Goal: Task Accomplishment & Management: Complete application form

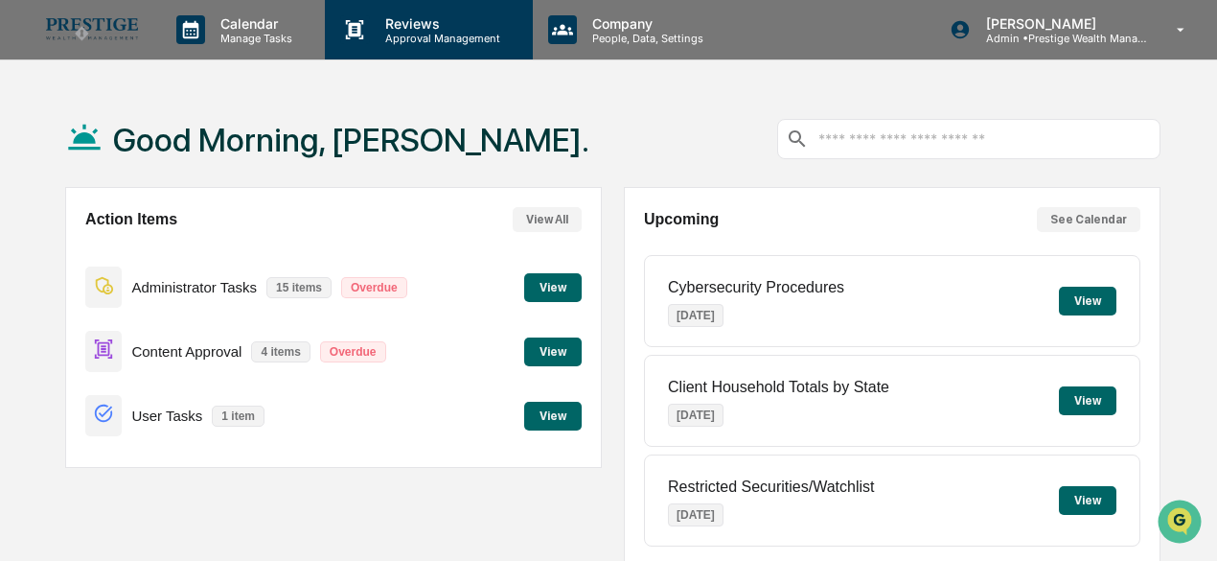
click at [425, 32] on p "Approval Management" at bounding box center [440, 38] width 140 height 13
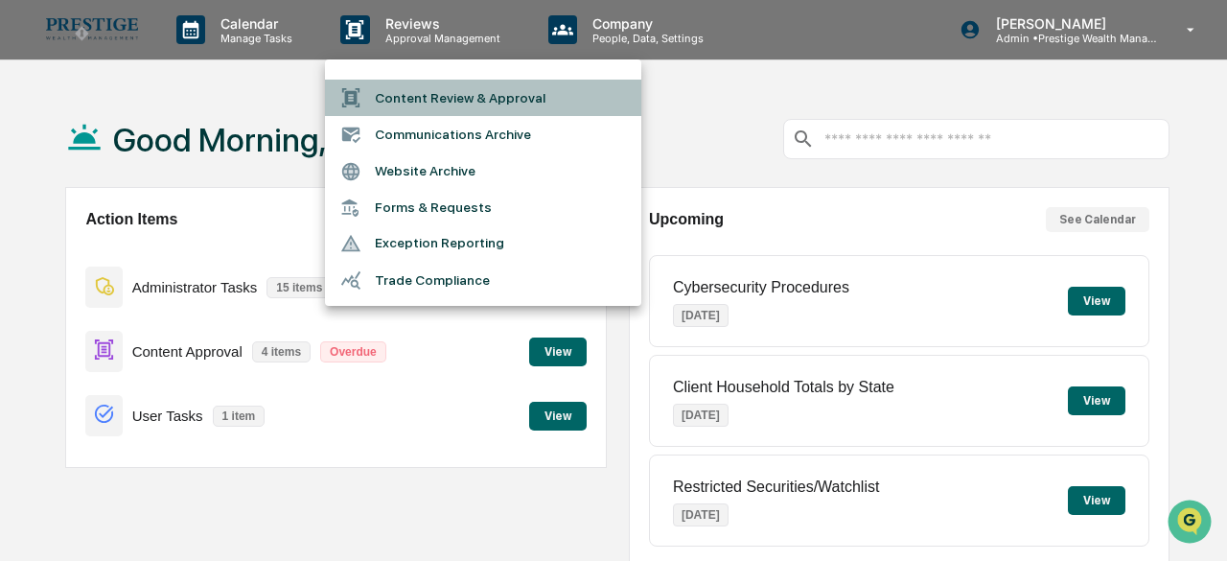
click at [445, 89] on li "Content Review & Approval" at bounding box center [483, 98] width 316 height 36
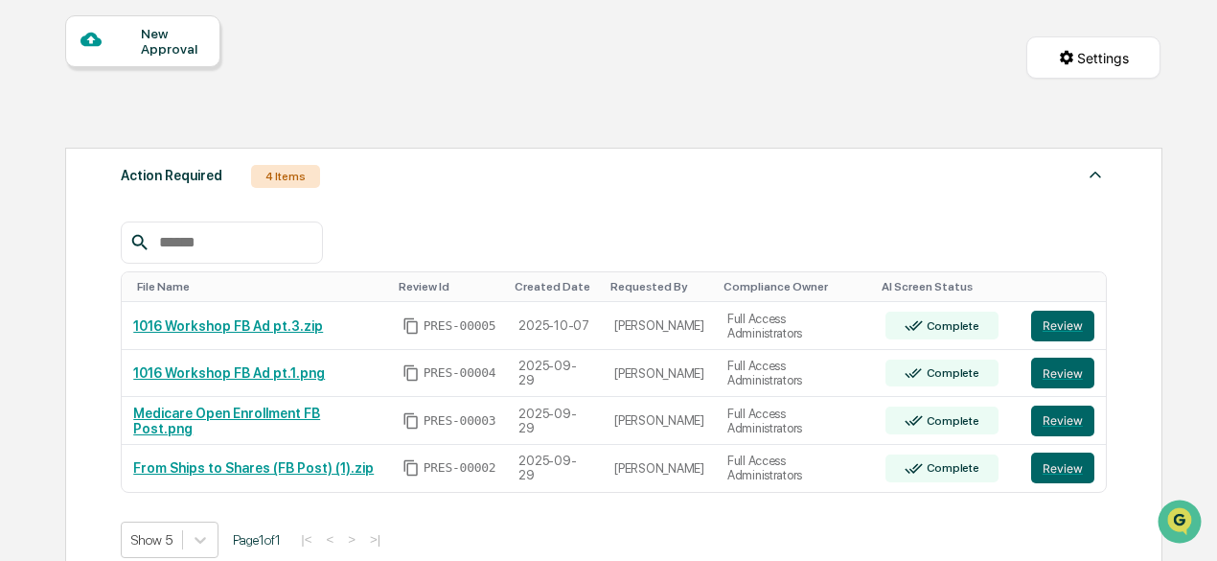
scroll to position [287, 0]
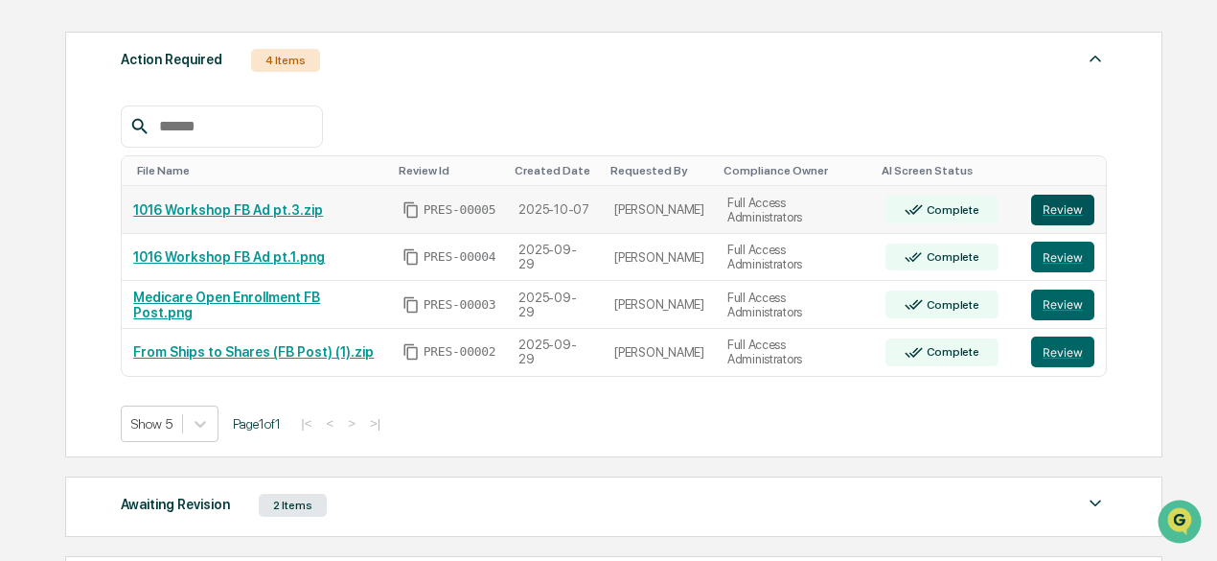
click at [1049, 209] on button "Review" at bounding box center [1062, 210] width 63 height 31
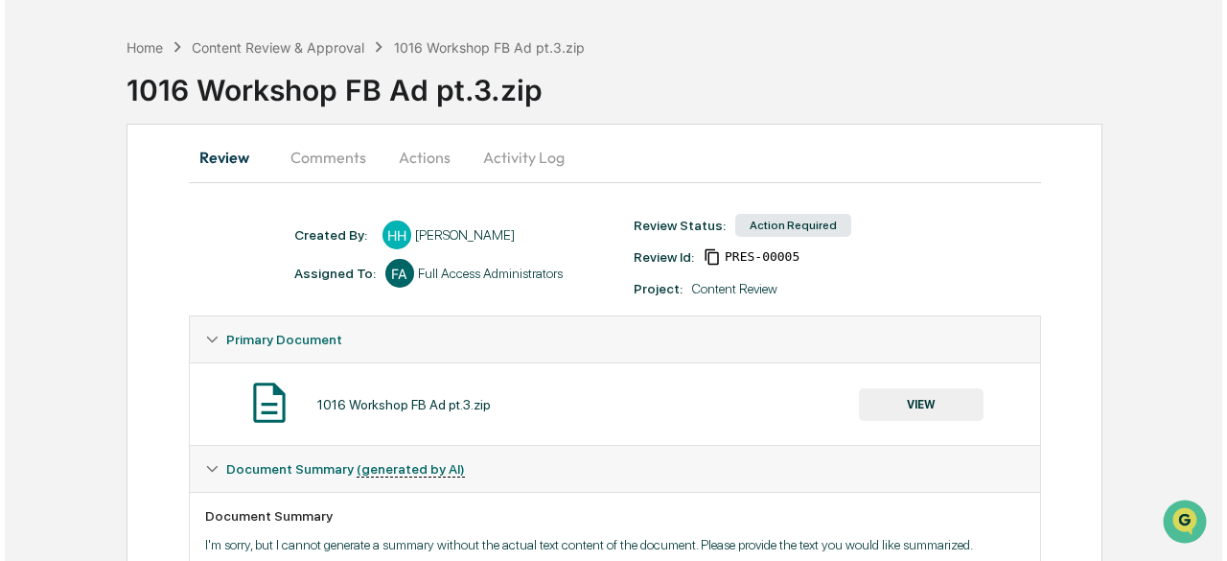
scroll to position [39, 0]
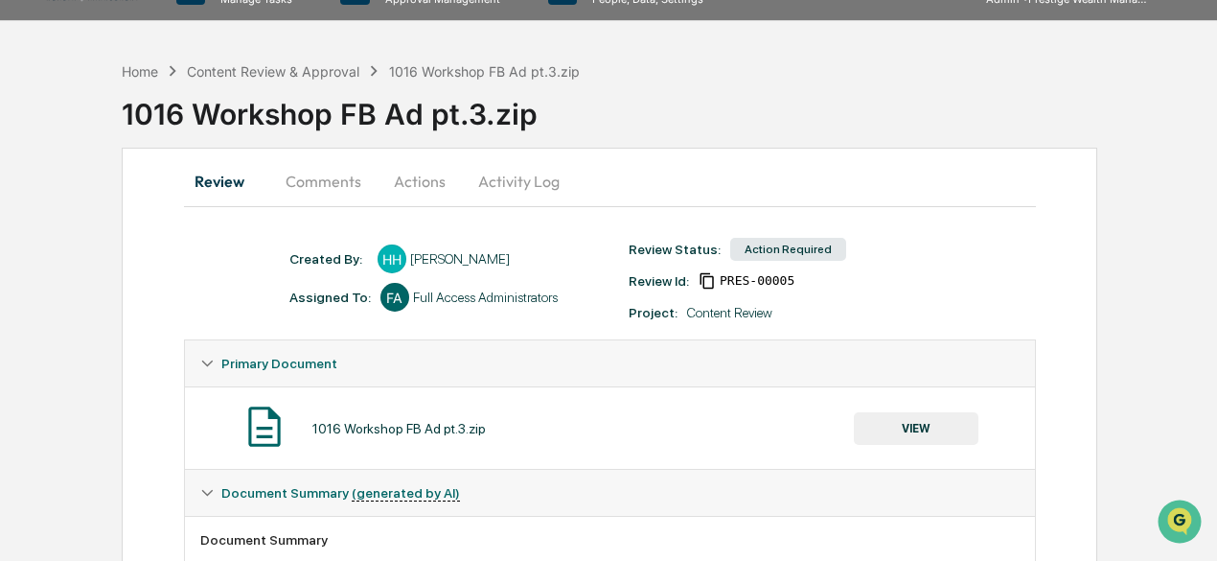
click at [417, 185] on button "Actions" at bounding box center [420, 181] width 86 height 46
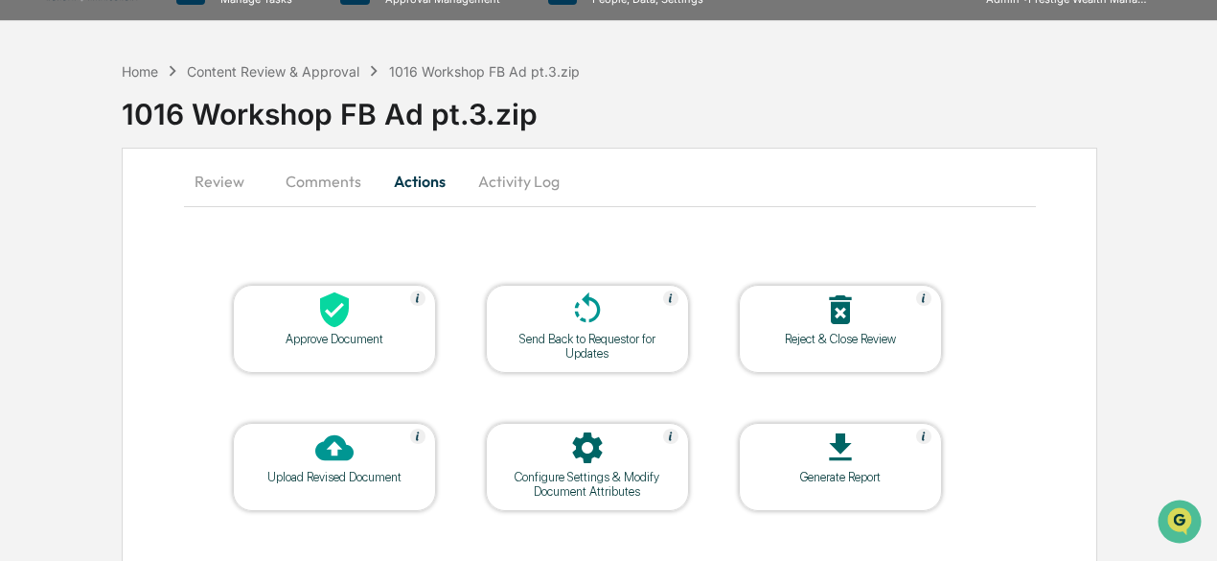
click at [333, 310] on icon at bounding box center [334, 309] width 38 height 38
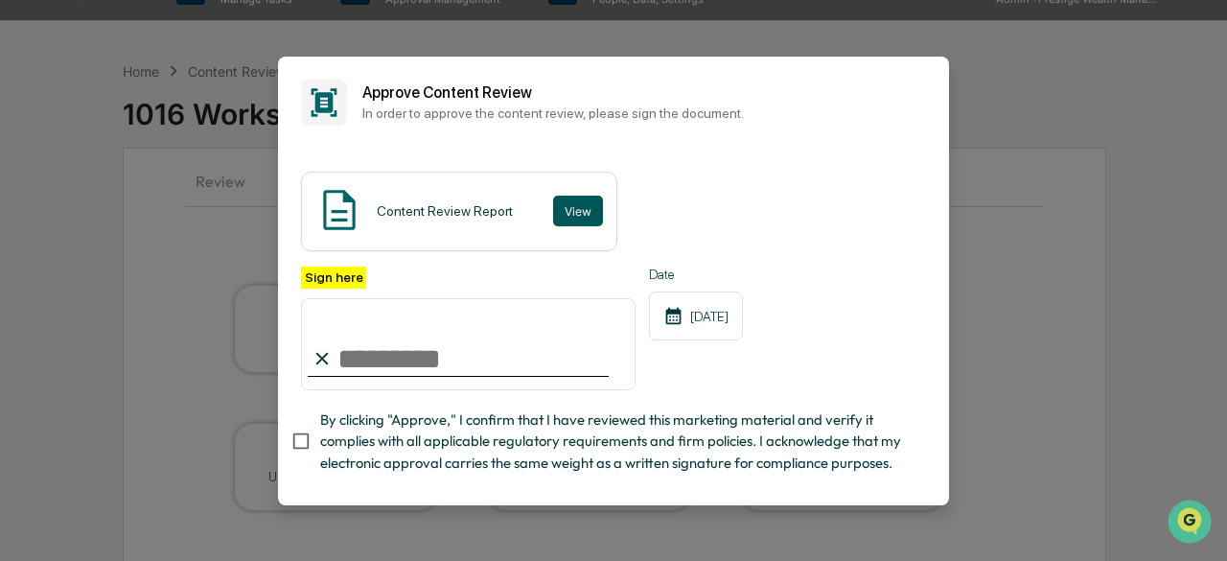
click at [577, 207] on button "View" at bounding box center [578, 210] width 50 height 31
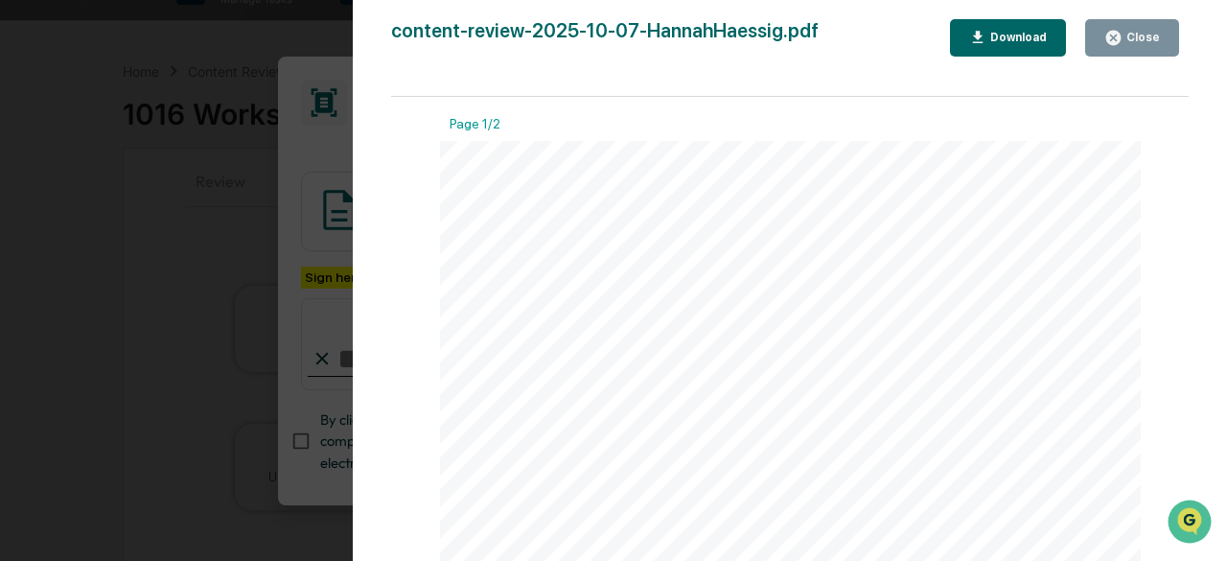
click at [1139, 37] on div "Close" at bounding box center [1140, 37] width 37 height 13
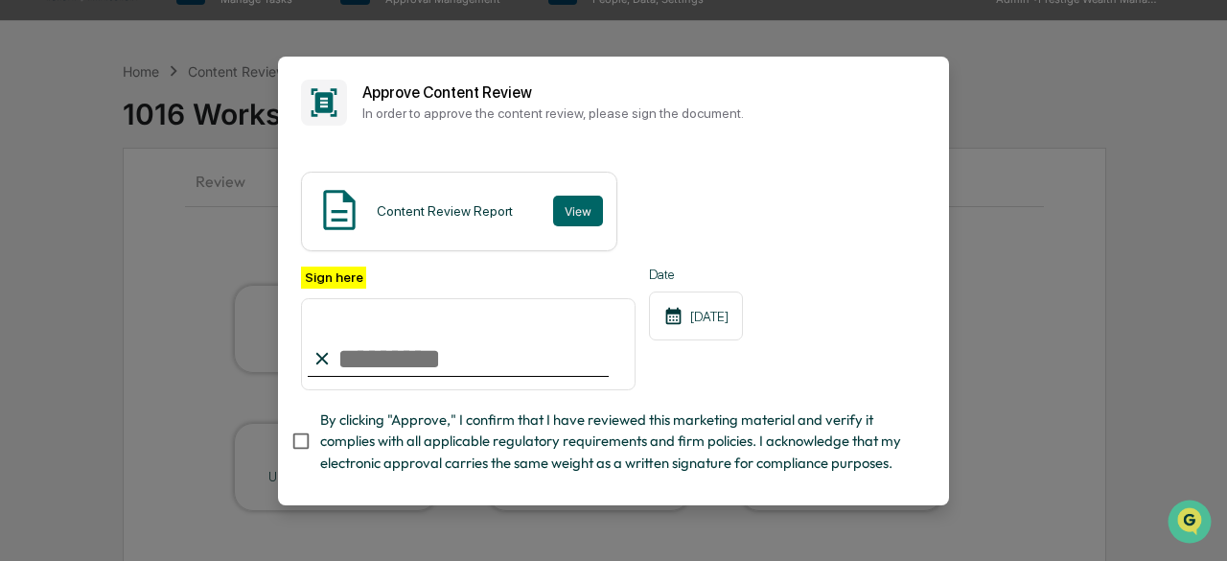
click at [393, 356] on input "Sign here" at bounding box center [468, 344] width 334 height 92
type input "**********"
click at [334, 449] on span "By clicking "Approve," I confirm that I have reviewed this marketing material a…" at bounding box center [615, 441] width 590 height 64
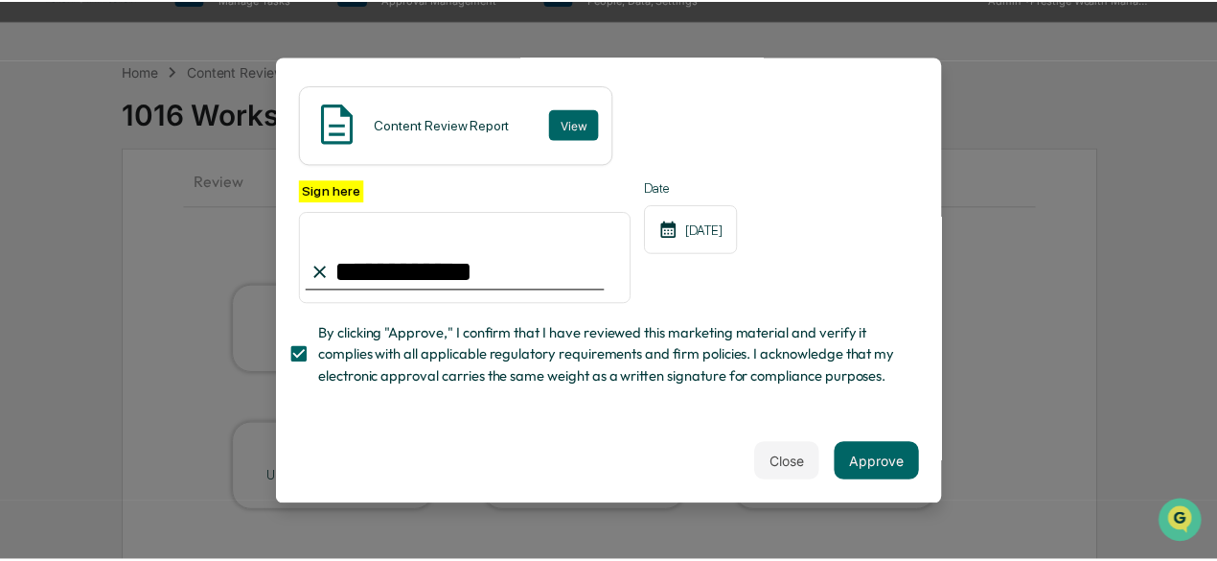
scroll to position [123, 0]
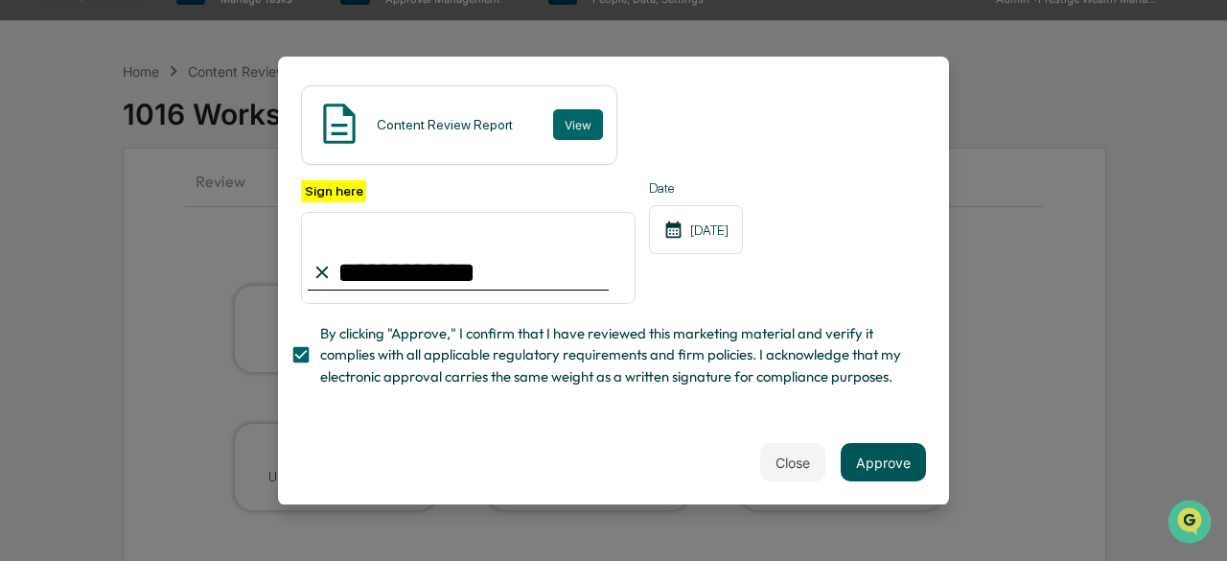
click at [882, 450] on button "Approve" at bounding box center [882, 462] width 85 height 38
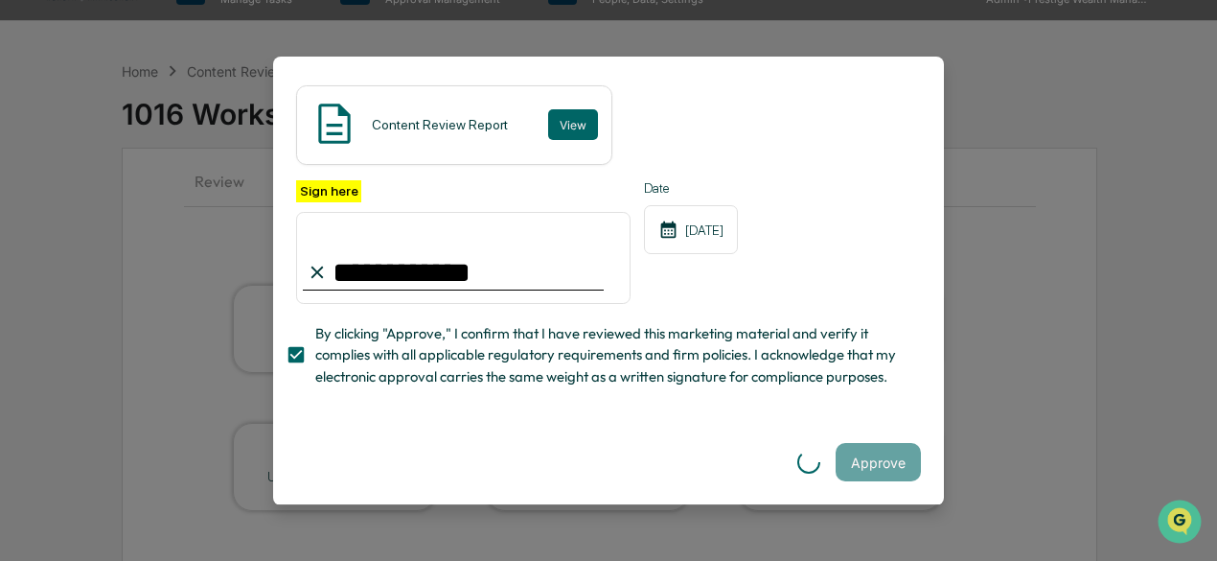
scroll to position [0, 0]
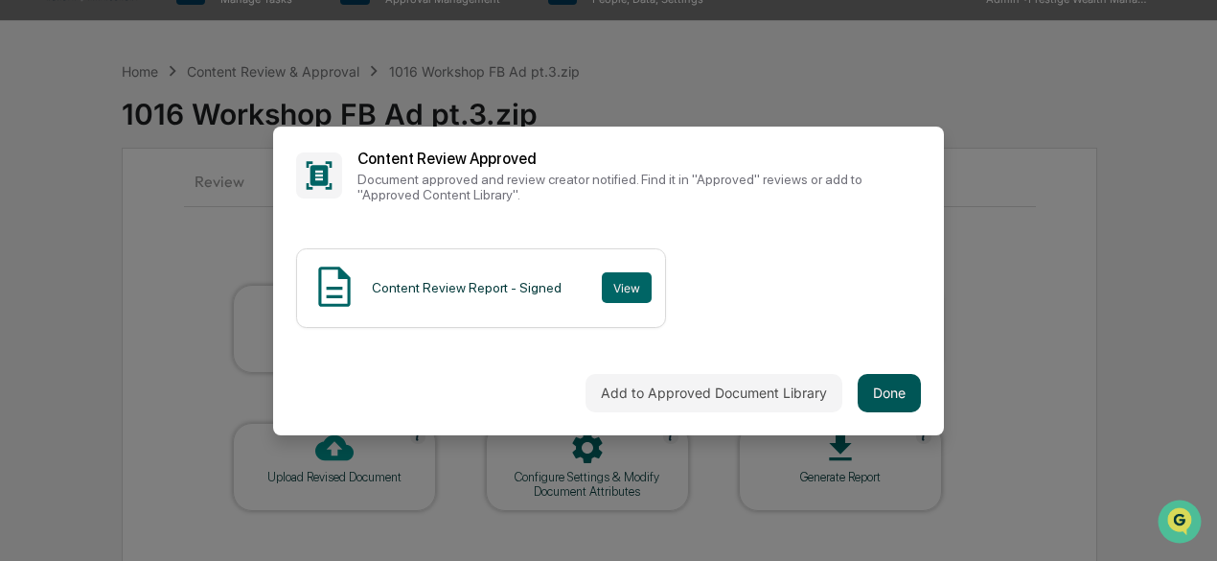
click at [871, 389] on button "Done" at bounding box center [889, 393] width 63 height 38
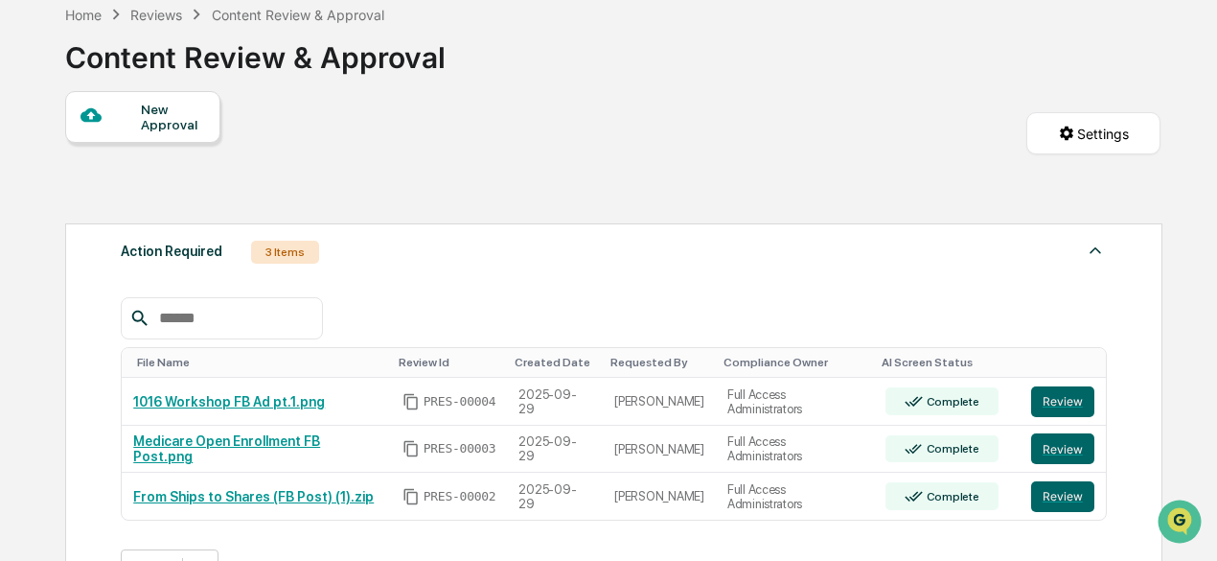
scroll to position [192, 0]
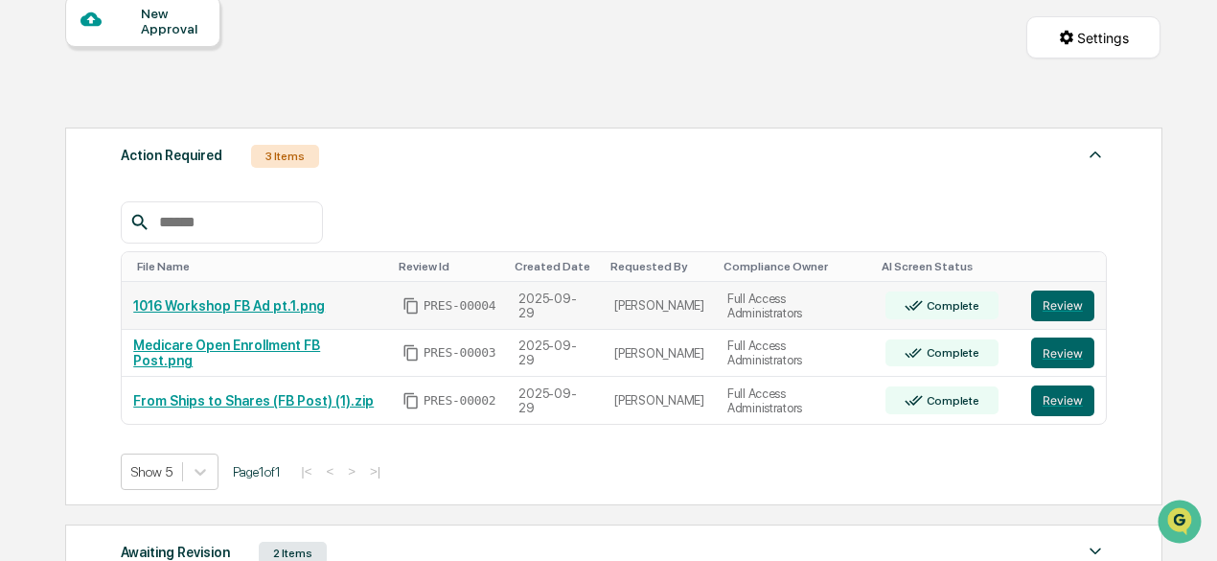
click at [287, 310] on link "1016 Workshop FB Ad pt.1.png" at bounding box center [229, 305] width 192 height 15
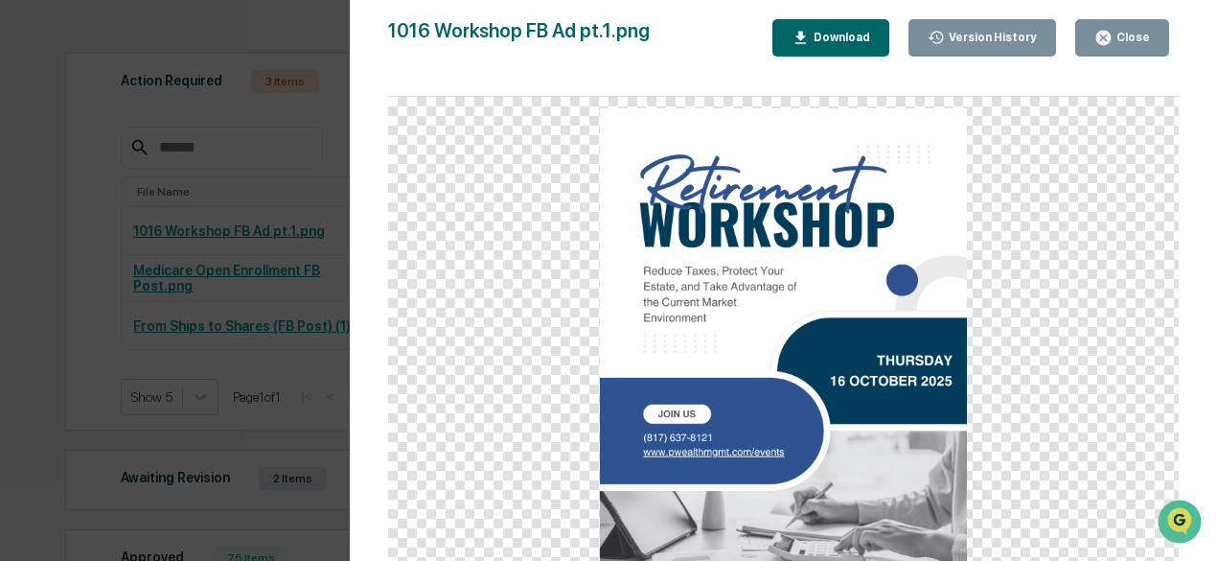
scroll to position [287, 0]
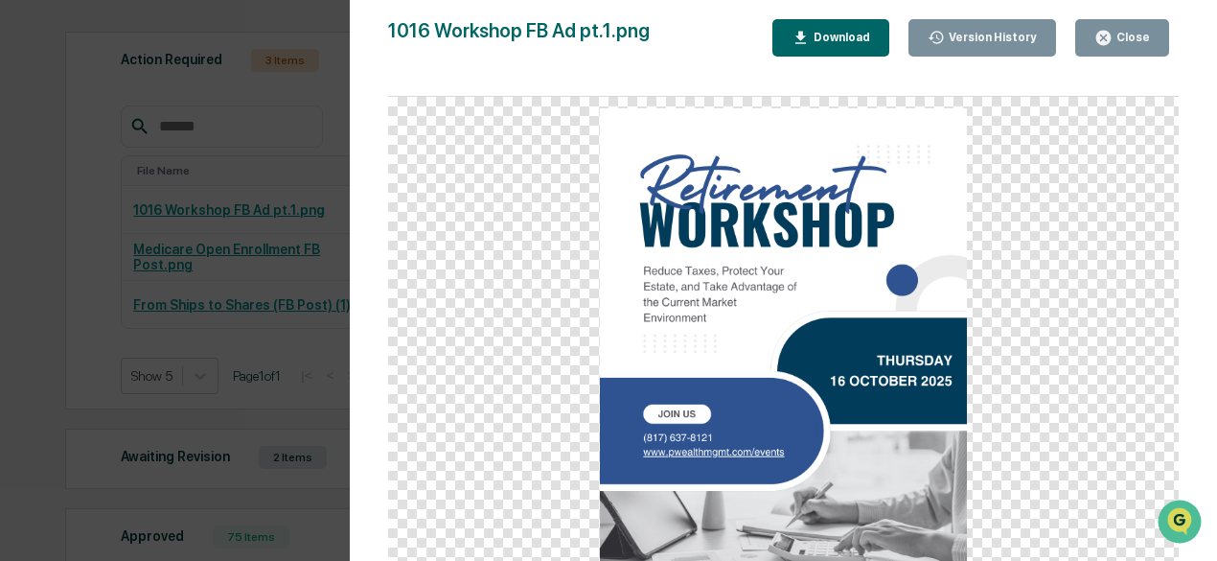
click at [1140, 23] on button "Close" at bounding box center [1122, 37] width 94 height 37
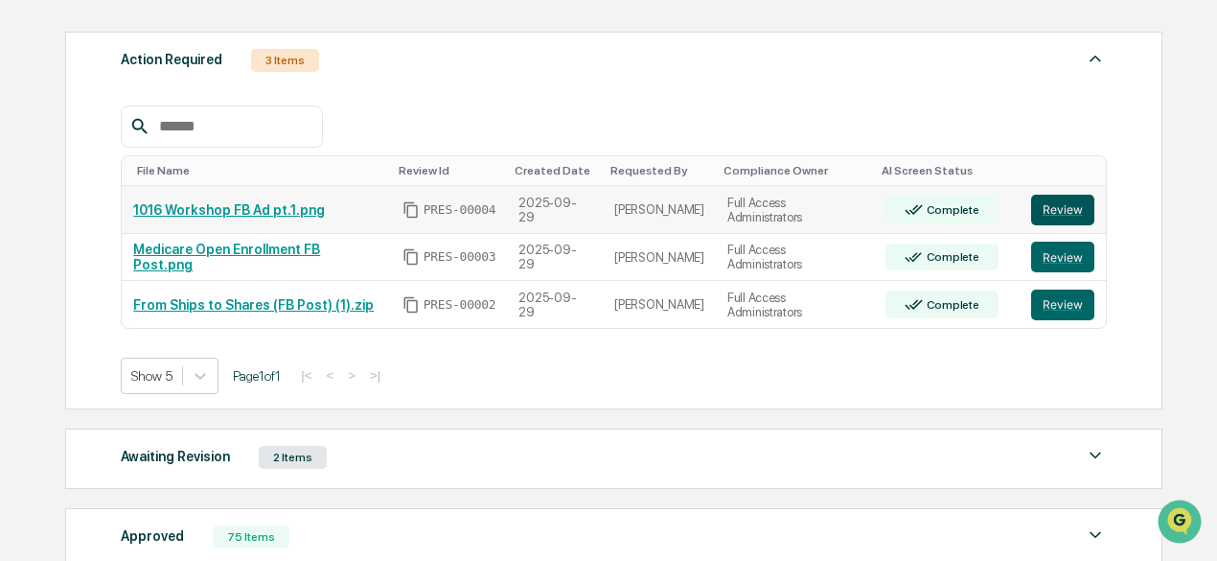
click at [1069, 210] on button "Review" at bounding box center [1062, 210] width 63 height 31
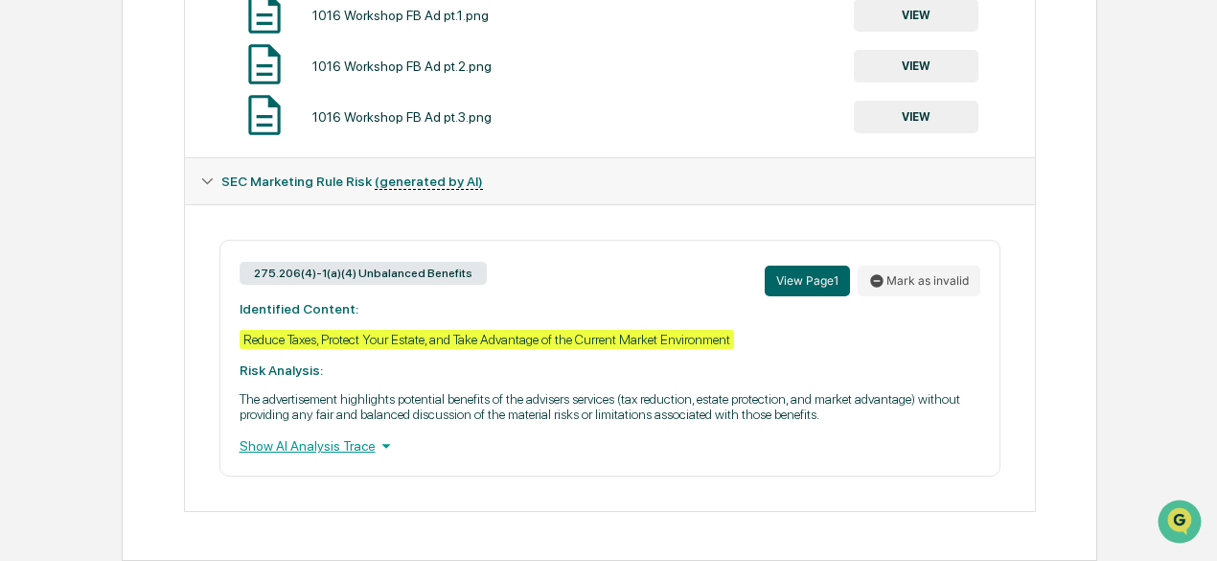
scroll to position [878, 0]
click at [349, 452] on div "Show AI Analysis Trace" at bounding box center [610, 445] width 741 height 21
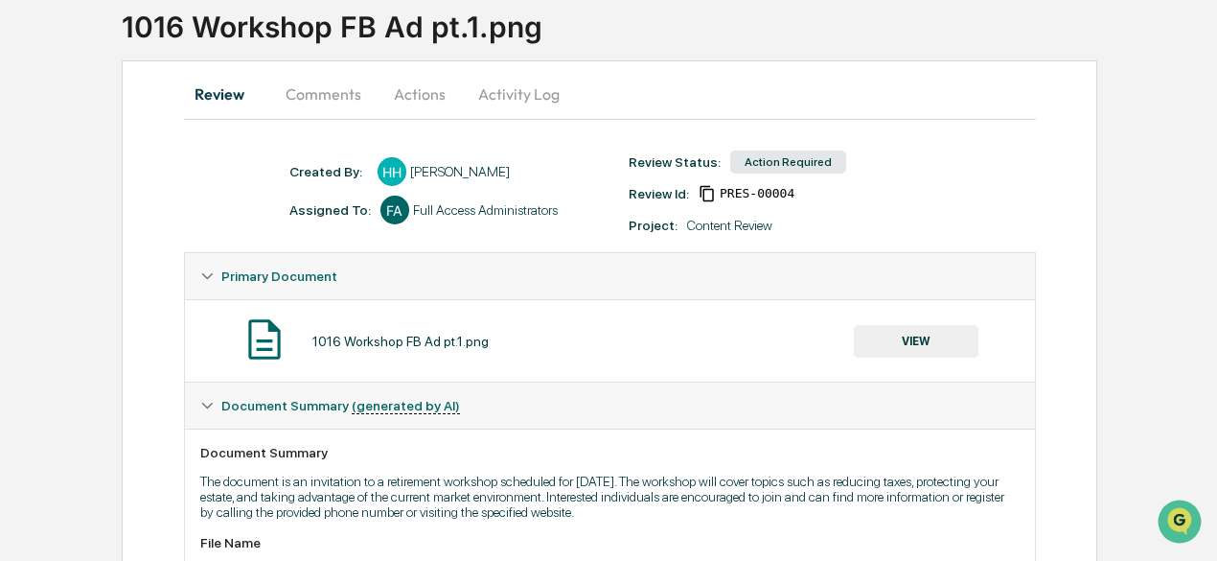
scroll to position [0, 0]
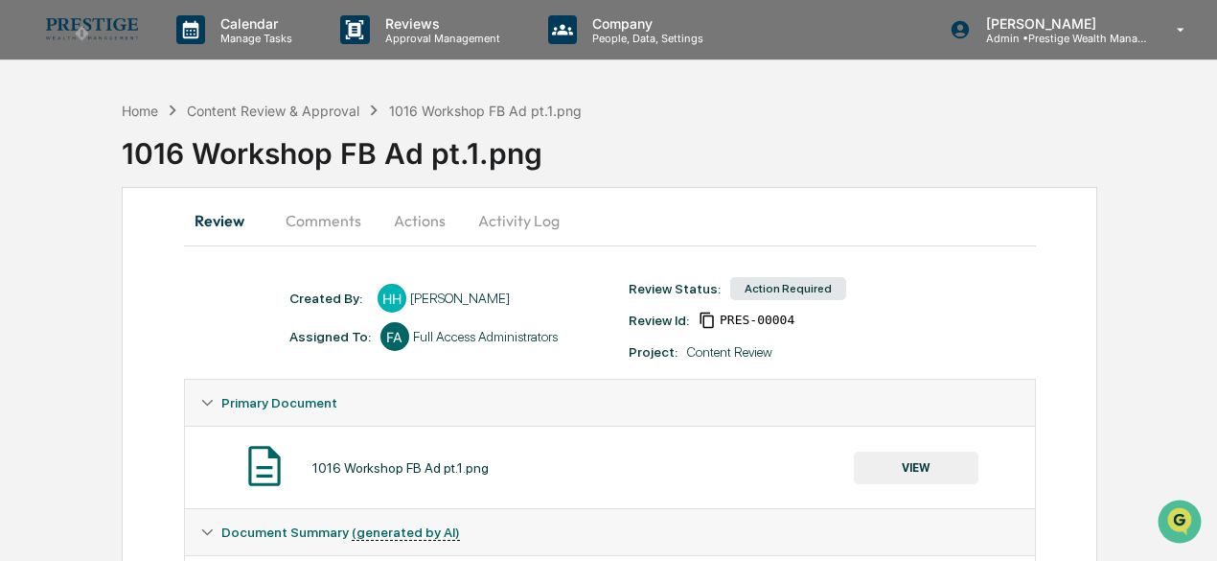
click at [355, 229] on button "Comments" at bounding box center [323, 220] width 106 height 46
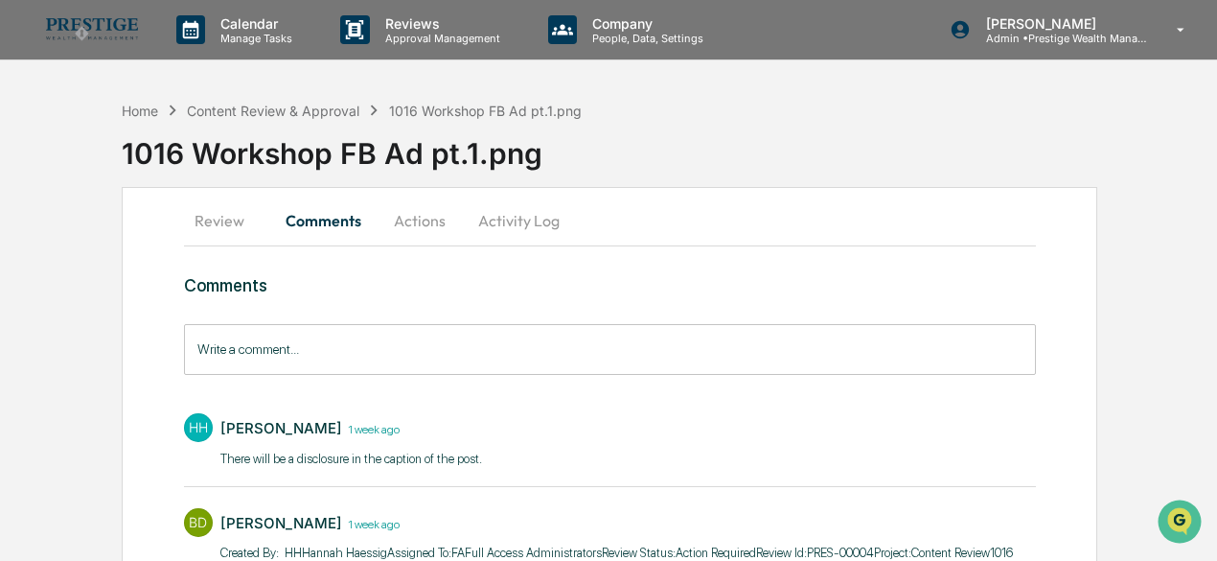
click at [422, 210] on button "Actions" at bounding box center [420, 220] width 86 height 46
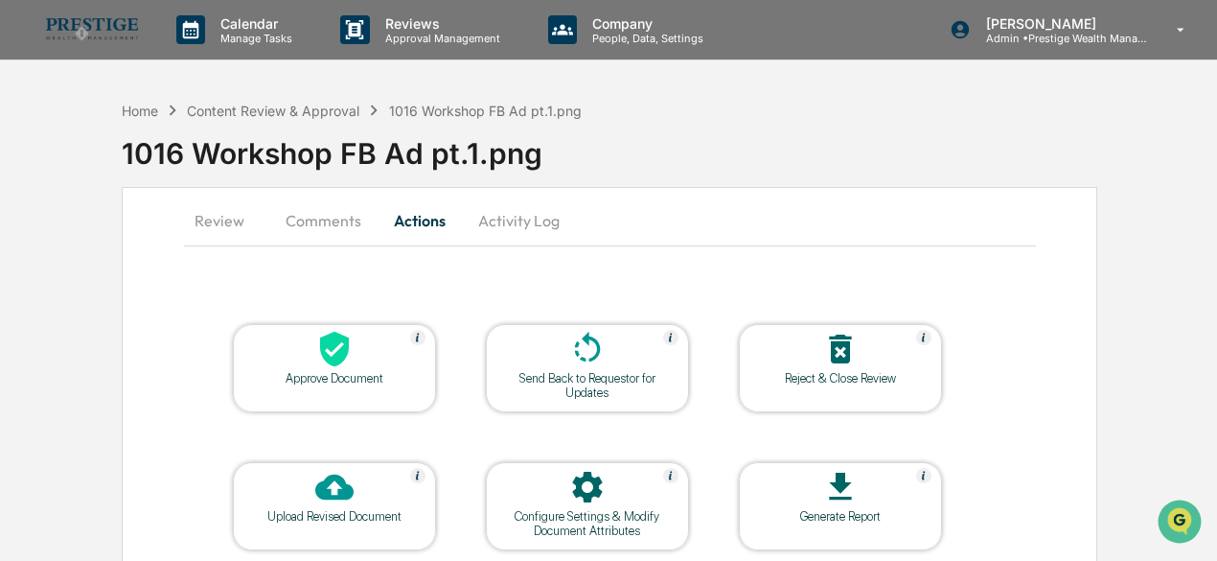
click at [239, 225] on button "Review" at bounding box center [227, 220] width 86 height 46
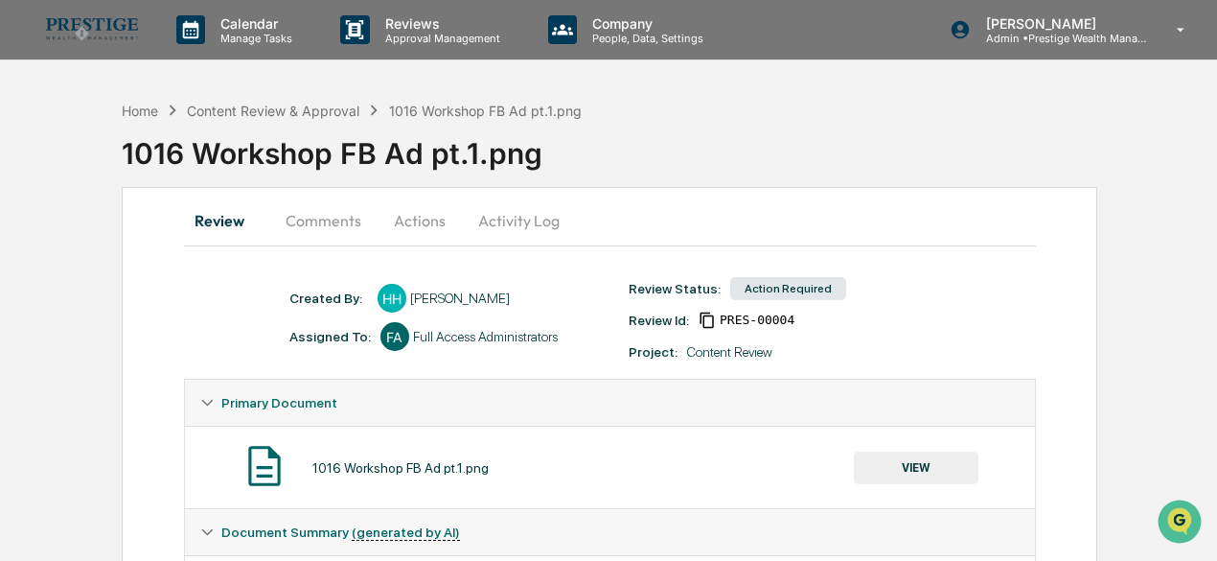
click at [419, 218] on button "Actions" at bounding box center [420, 220] width 86 height 46
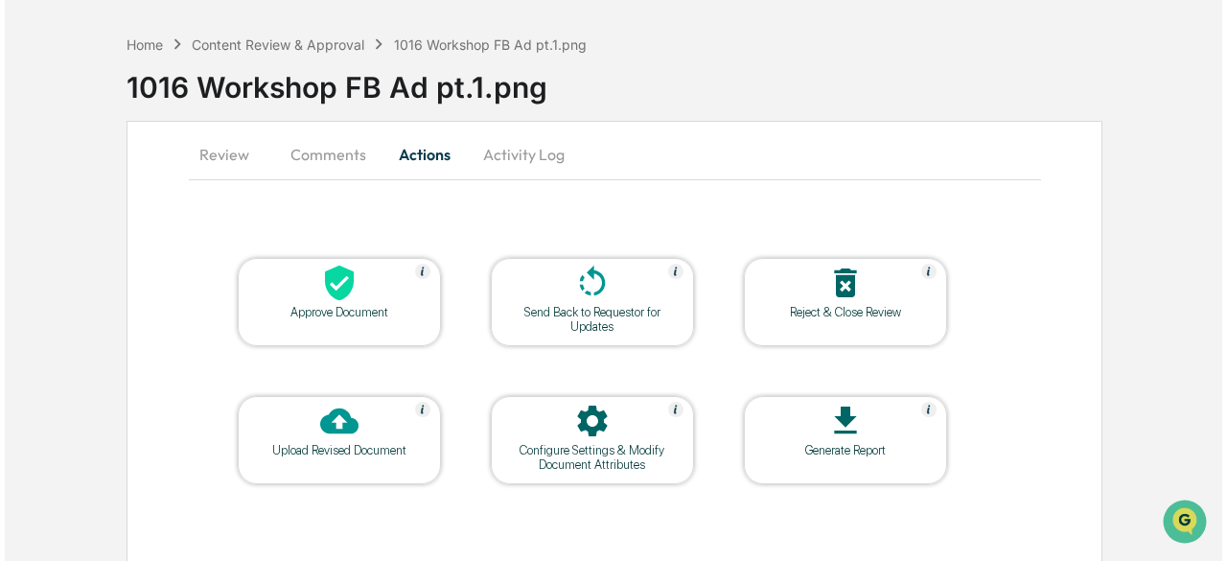
scroll to position [87, 0]
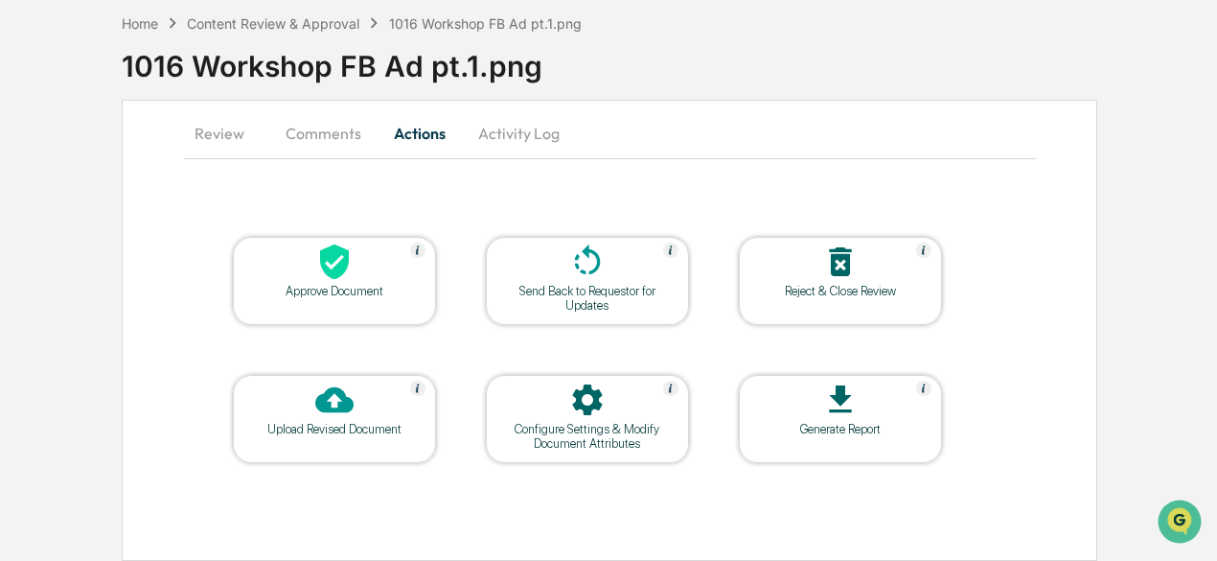
click at [345, 270] on icon at bounding box center [334, 261] width 29 height 35
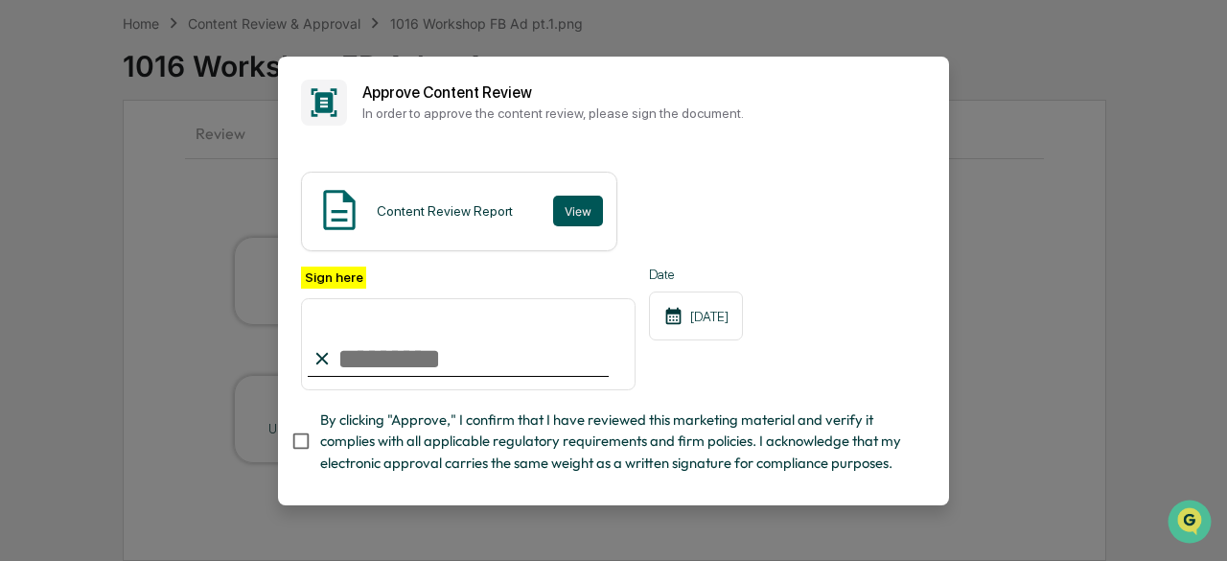
click at [553, 203] on button "View" at bounding box center [578, 210] width 50 height 31
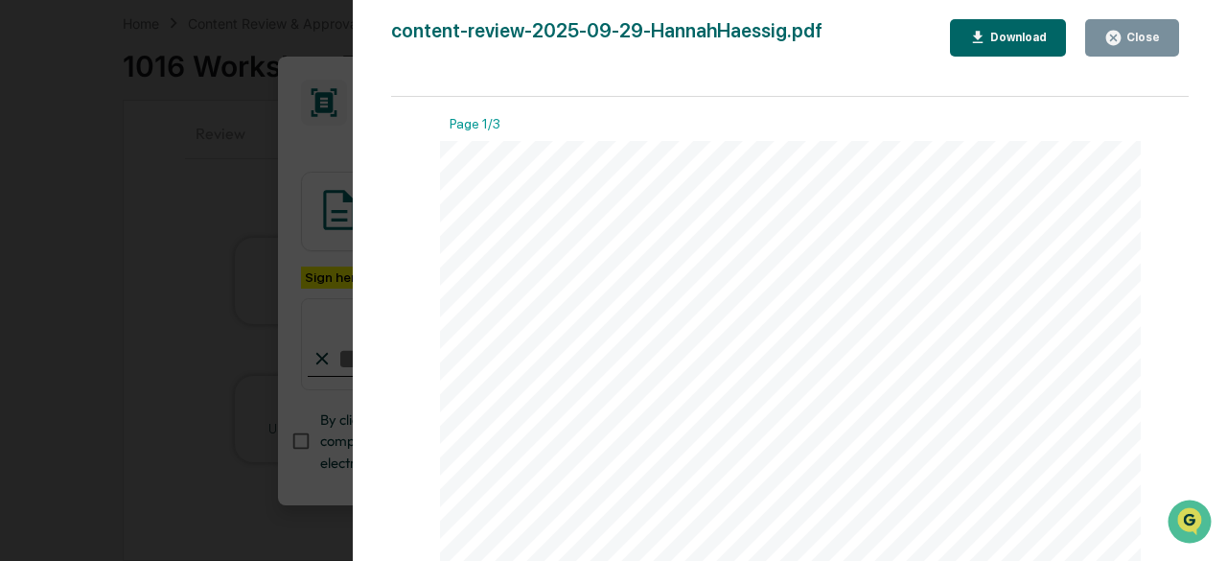
click at [1127, 50] on button "Close" at bounding box center [1132, 37] width 94 height 37
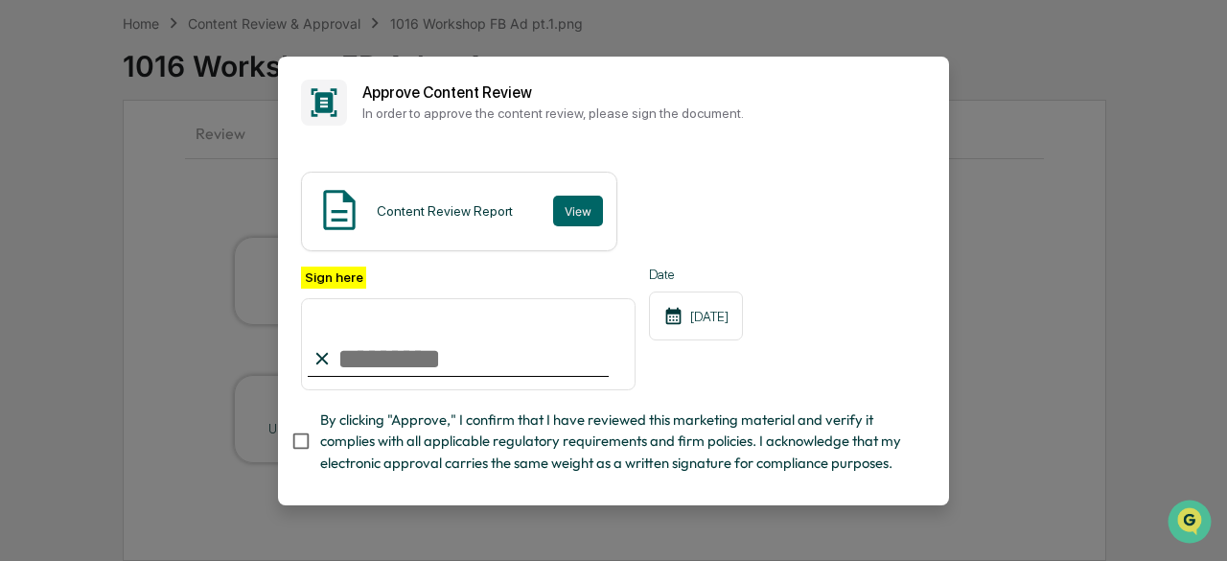
click at [425, 362] on input "Sign here" at bounding box center [468, 344] width 334 height 92
type input "**********"
click at [335, 458] on span "By clicking "Approve," I confirm that I have reviewed this marketing material a…" at bounding box center [615, 441] width 590 height 64
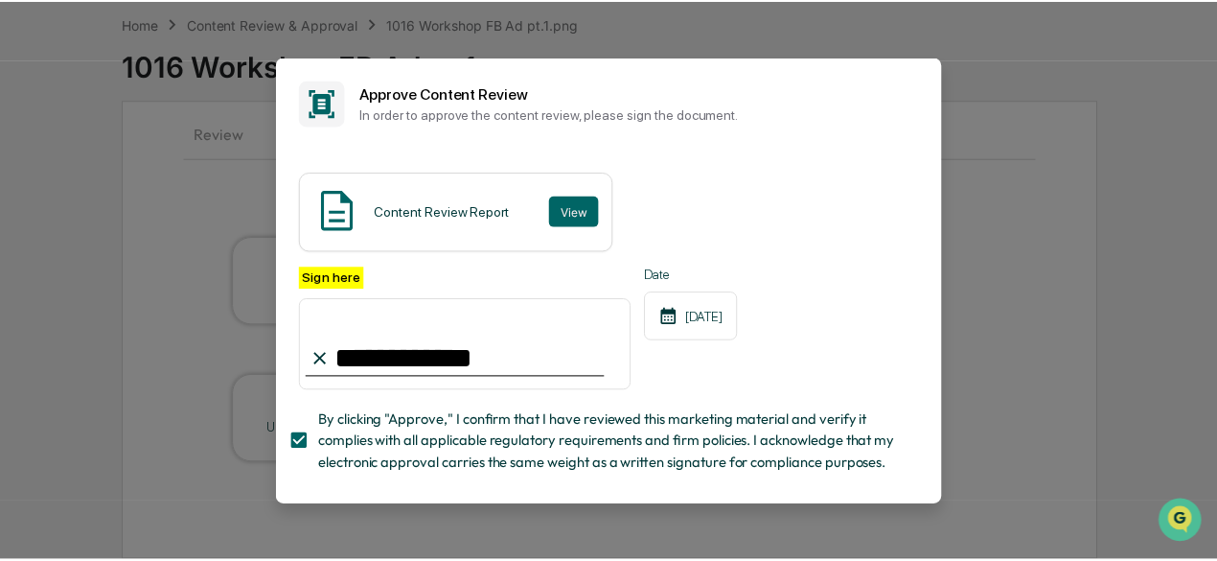
scroll to position [123, 0]
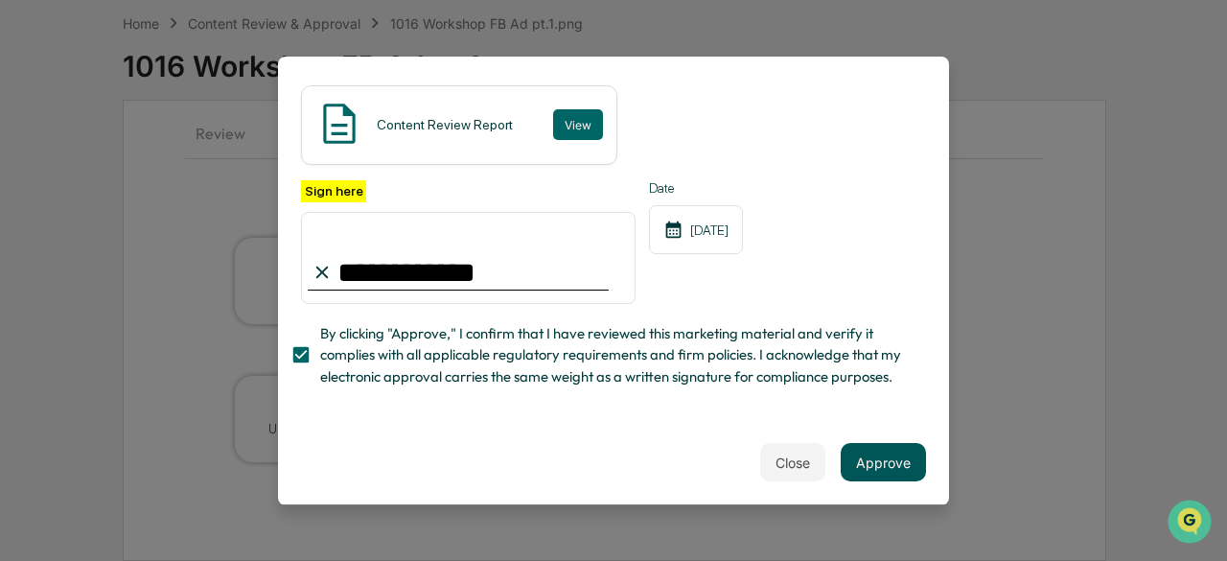
click at [880, 471] on button "Approve" at bounding box center [882, 462] width 85 height 38
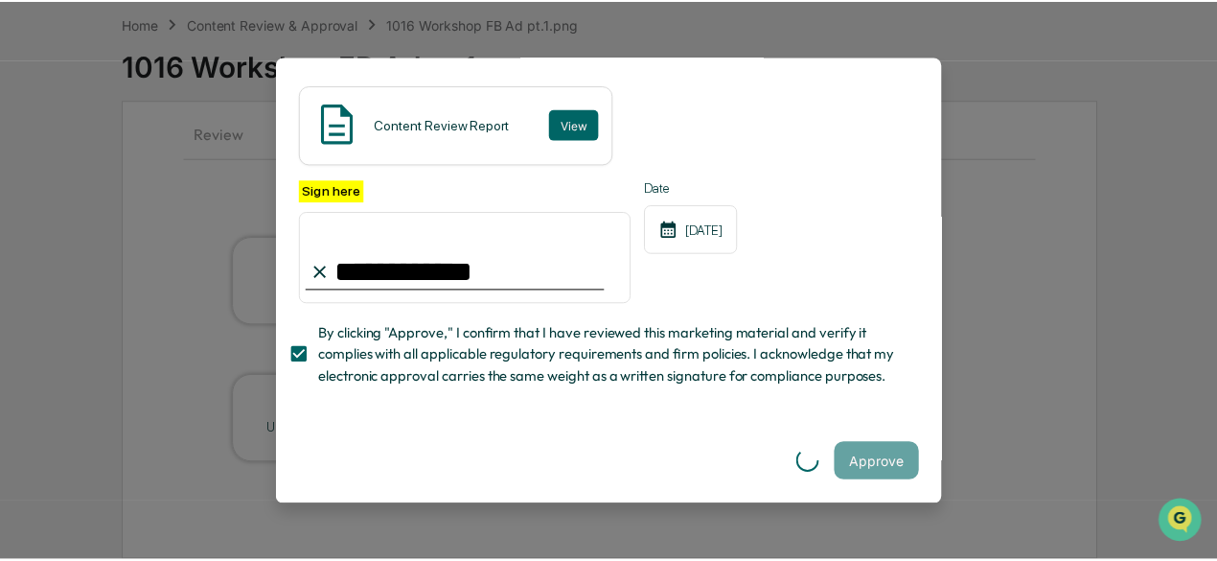
scroll to position [0, 0]
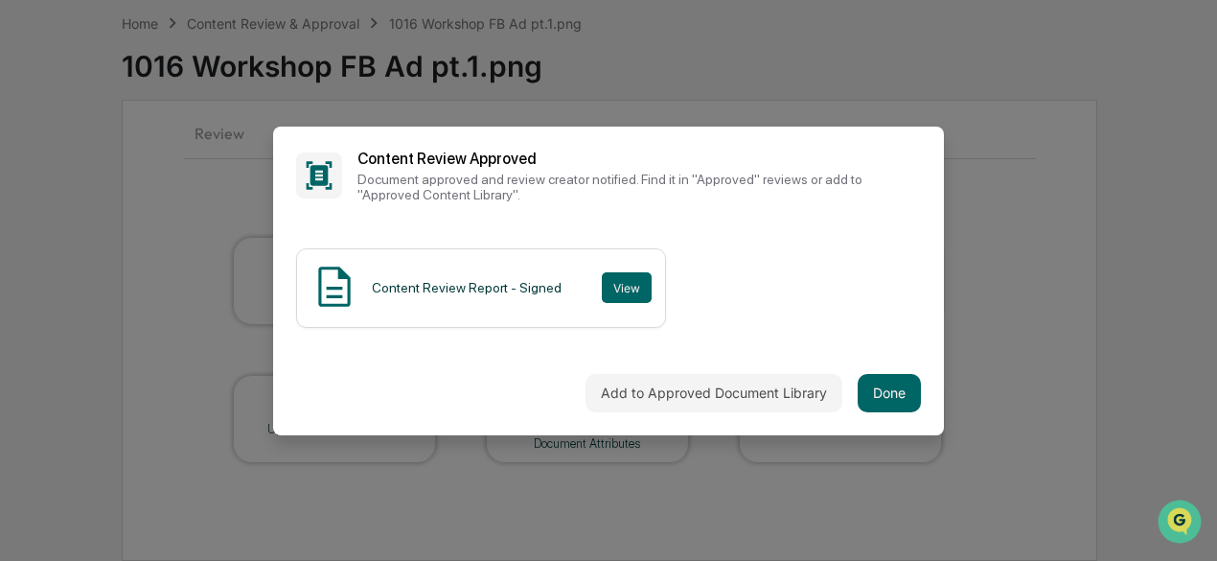
click at [908, 413] on div "Add to Approved Document Library Done" at bounding box center [608, 393] width 671 height 84
click at [904, 409] on div "Add to Approved Document Library Done" at bounding box center [608, 393] width 671 height 84
click at [882, 397] on button "Done" at bounding box center [889, 393] width 63 height 38
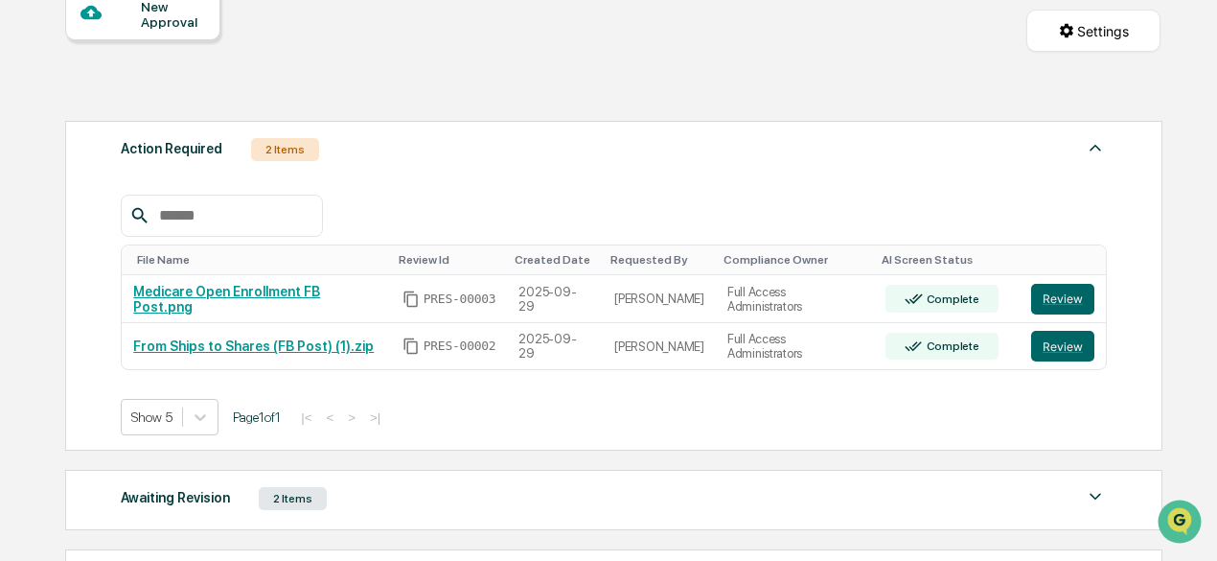
scroll to position [183, 0]
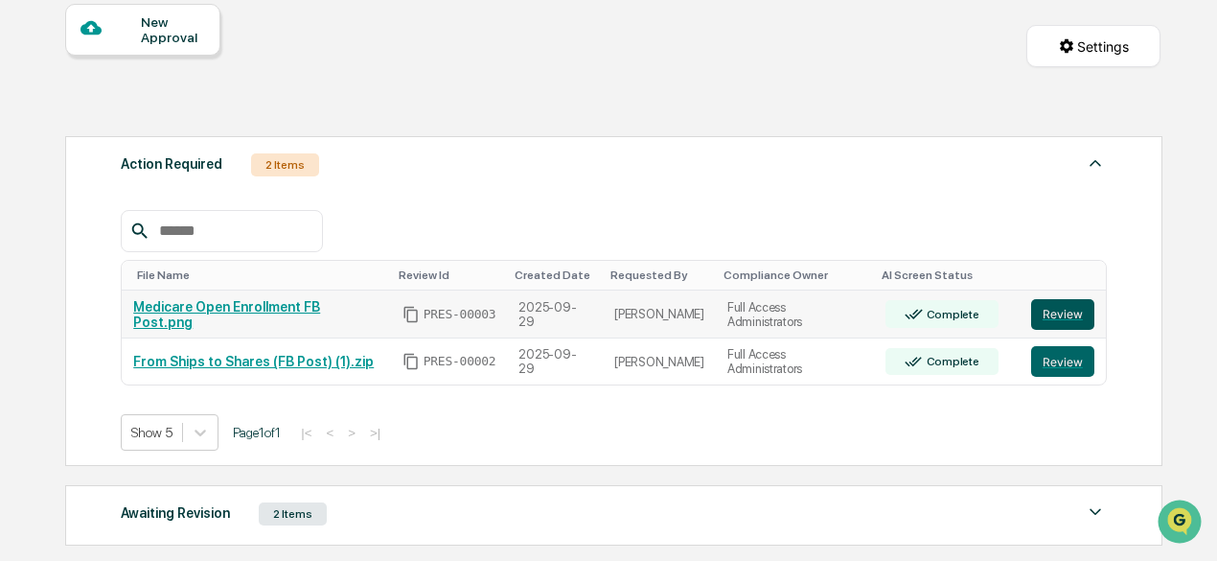
click at [1054, 312] on button "Review" at bounding box center [1062, 314] width 63 height 31
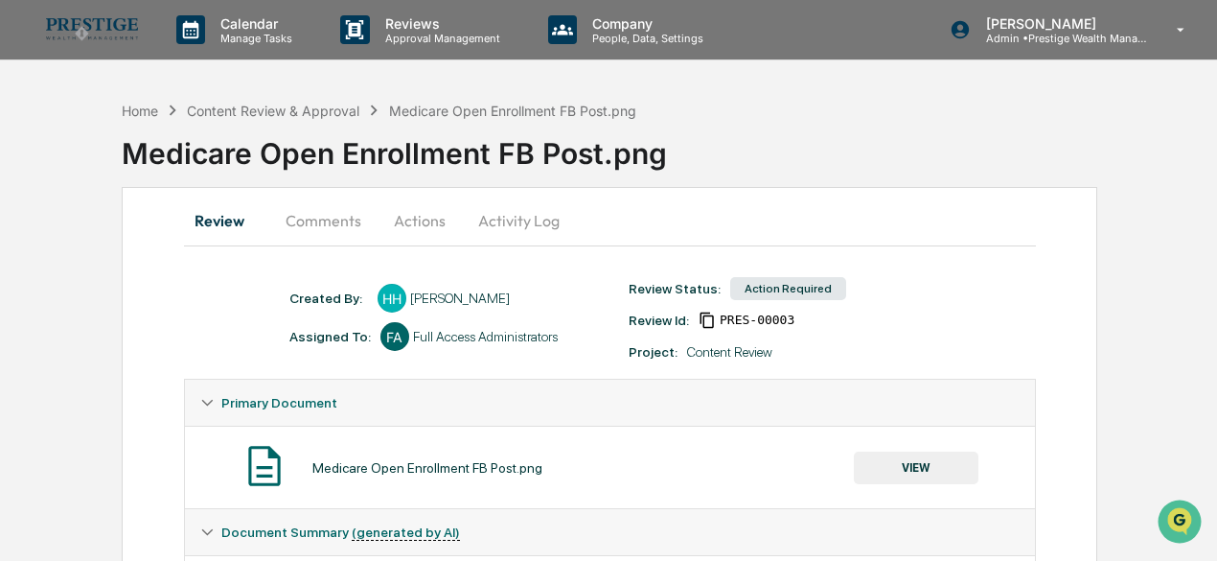
click at [350, 218] on button "Comments" at bounding box center [323, 220] width 106 height 46
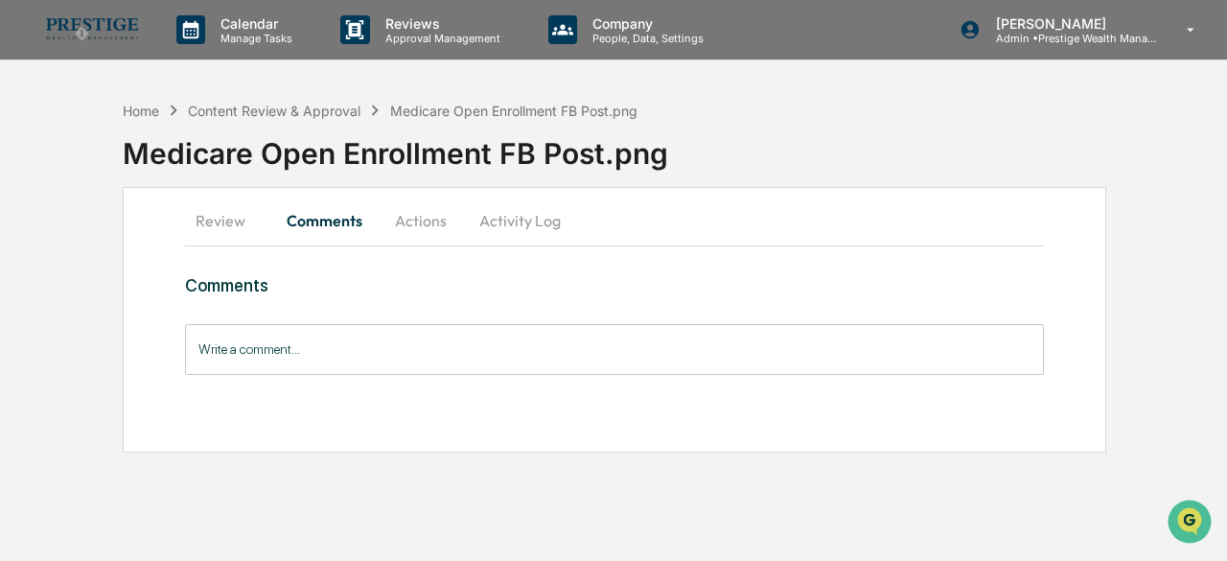
click at [414, 218] on button "Actions" at bounding box center [421, 220] width 86 height 46
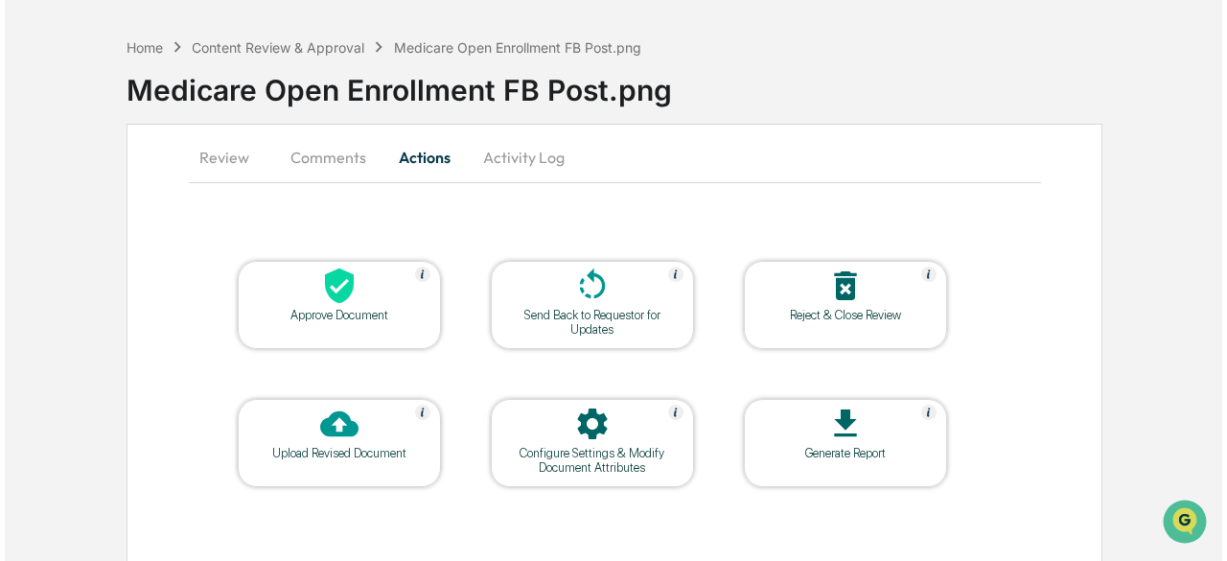
scroll to position [87, 0]
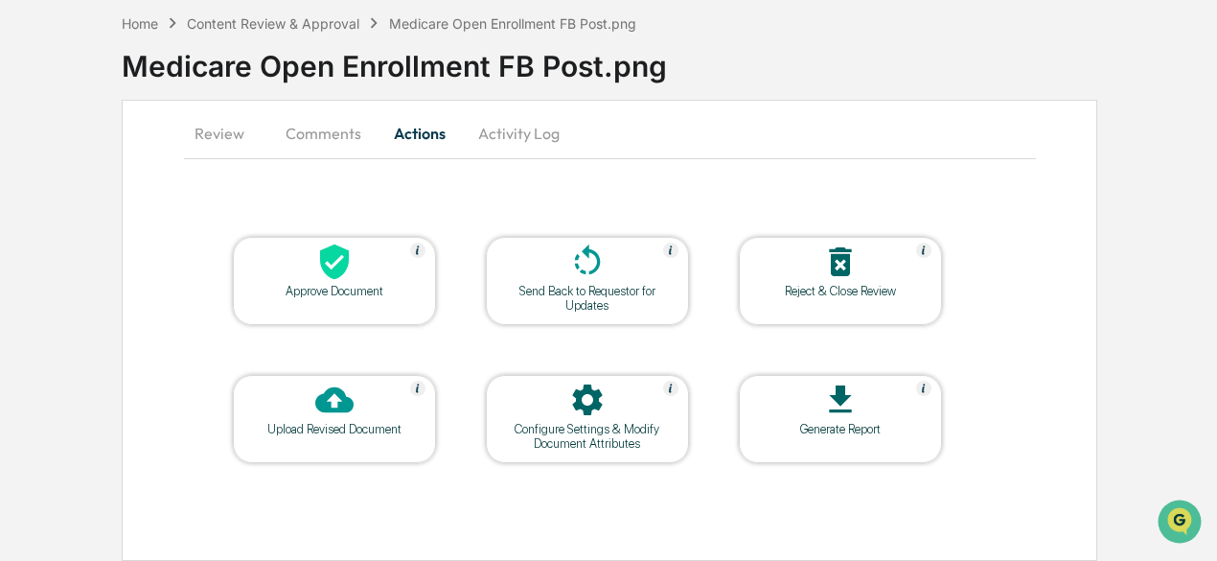
click at [340, 275] on icon at bounding box center [334, 261] width 38 height 38
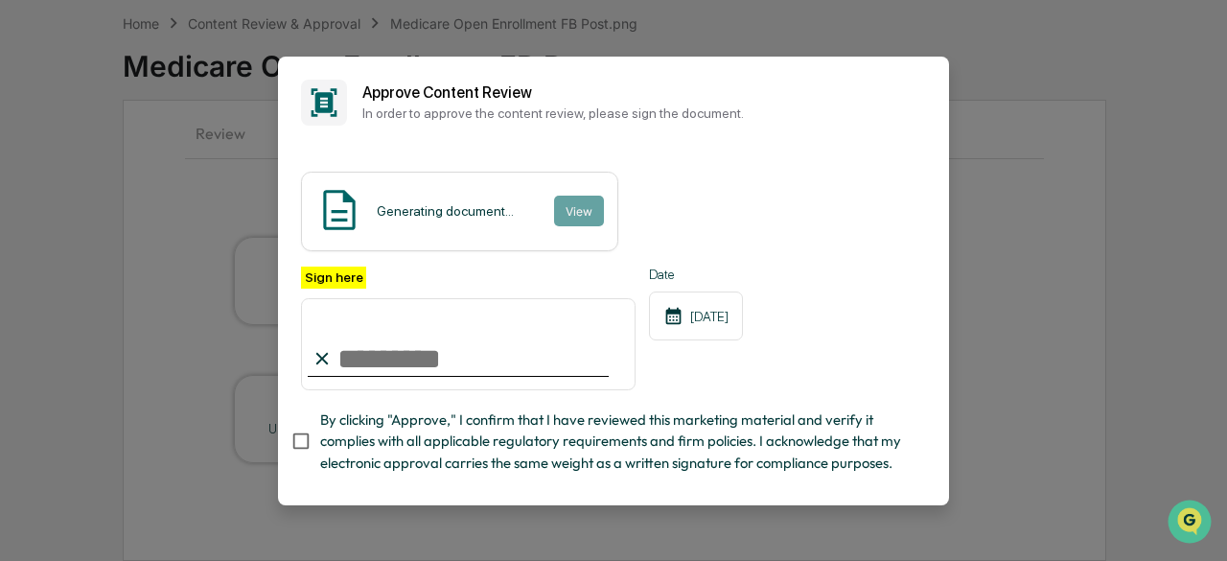
click at [403, 356] on input "Sign here" at bounding box center [468, 344] width 334 height 92
click at [564, 196] on button "View" at bounding box center [578, 210] width 50 height 31
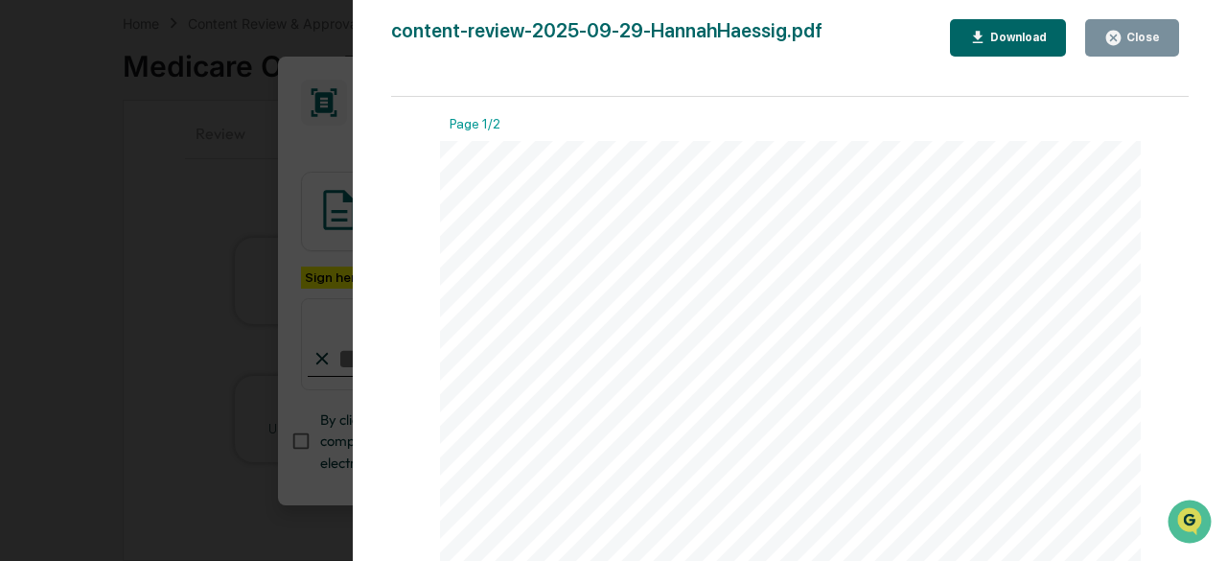
click at [1119, 34] on icon "button" at bounding box center [1113, 38] width 14 height 14
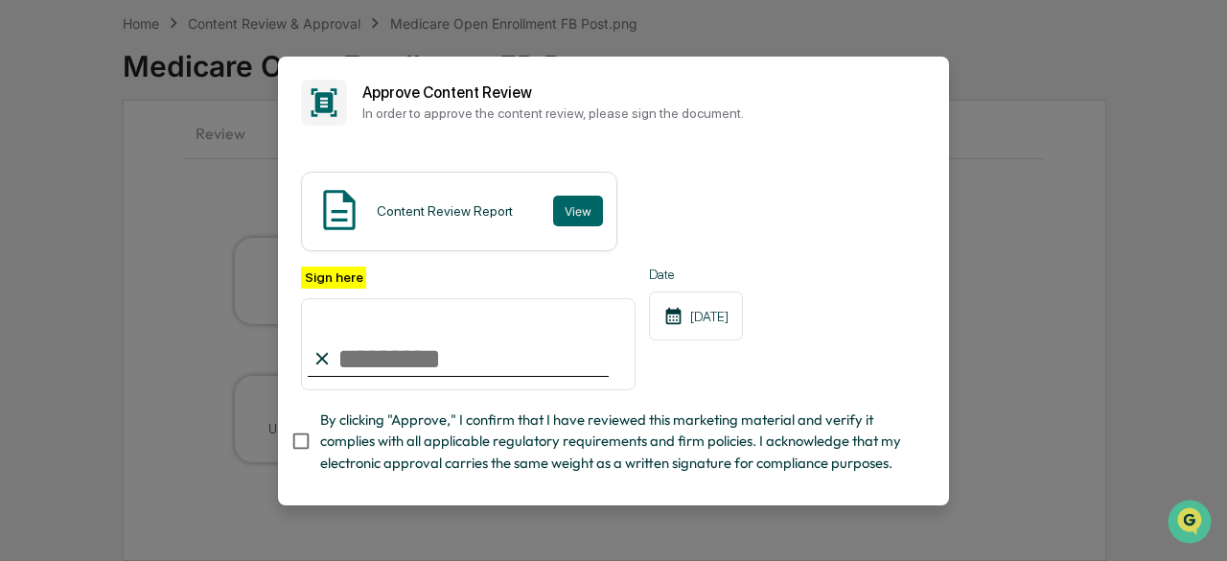
click at [474, 359] on input "Sign here" at bounding box center [468, 344] width 334 height 92
type input "**********"
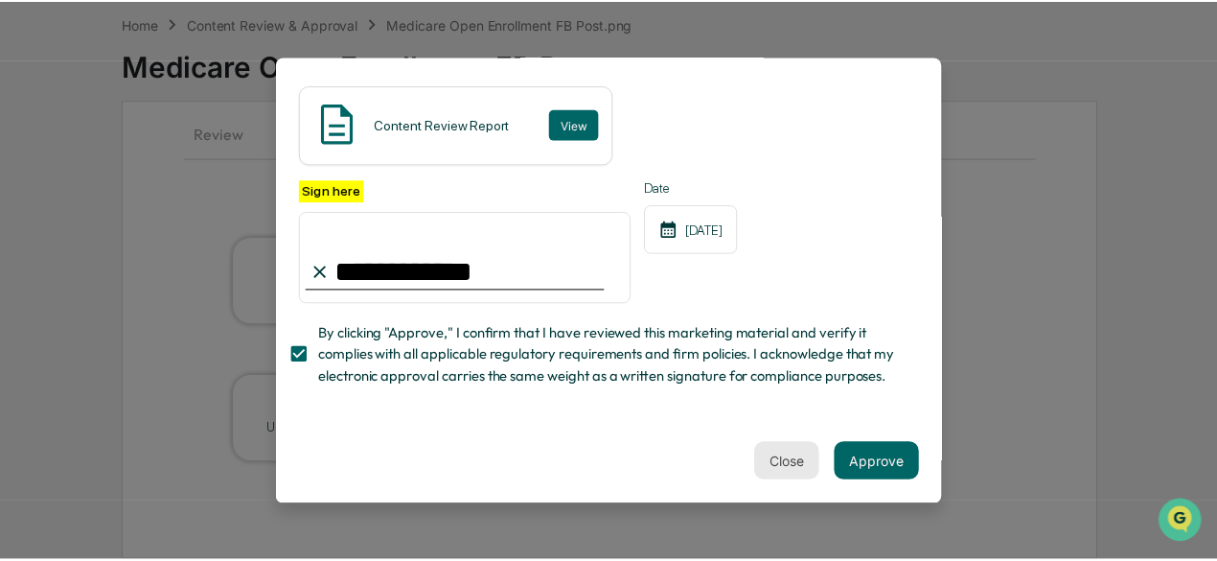
scroll to position [123, 0]
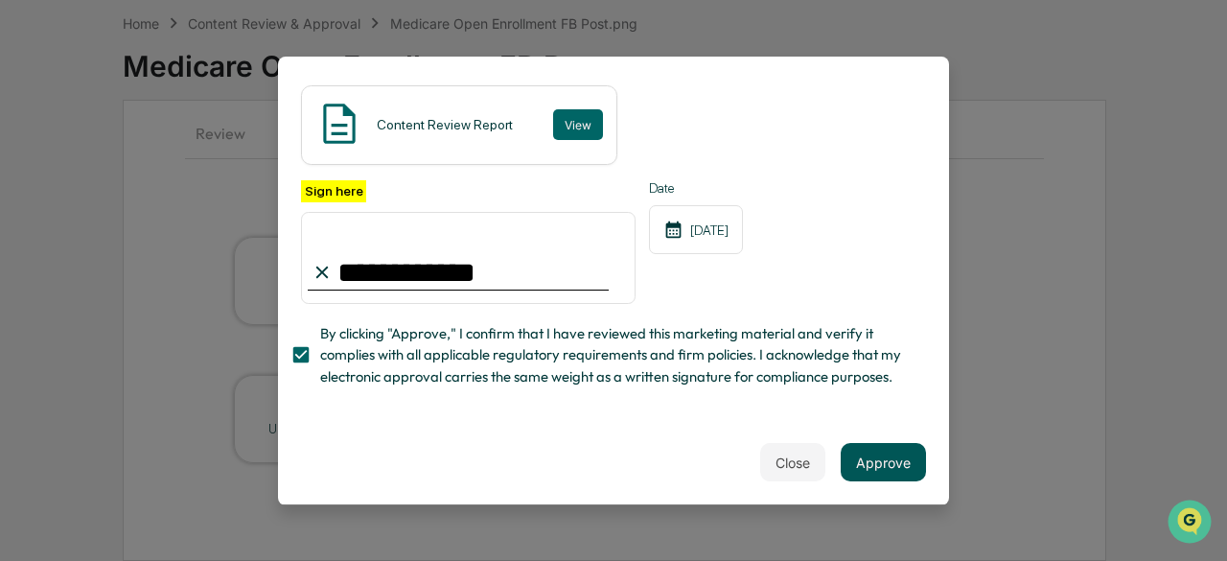
click at [875, 457] on button "Approve" at bounding box center [882, 462] width 85 height 38
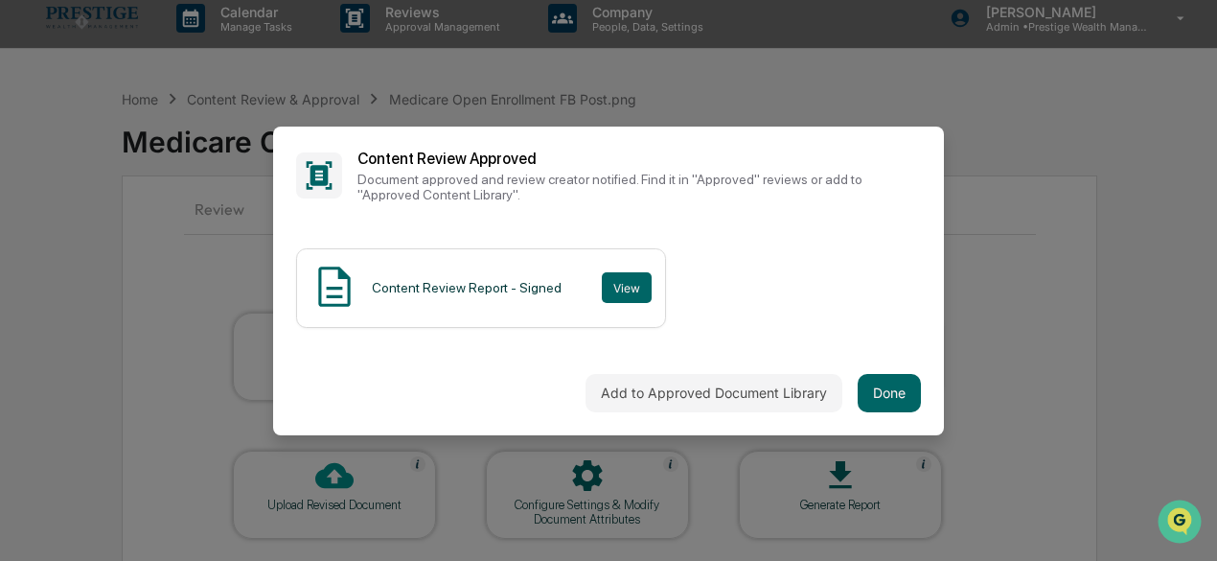
scroll to position [0, 0]
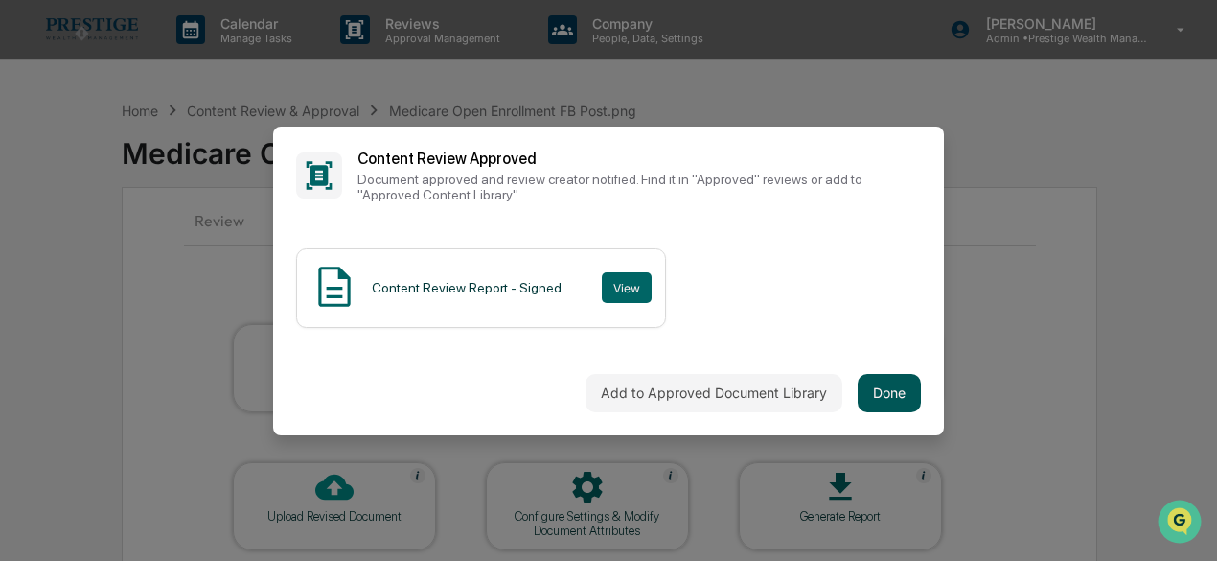
click at [879, 384] on button "Done" at bounding box center [889, 393] width 63 height 38
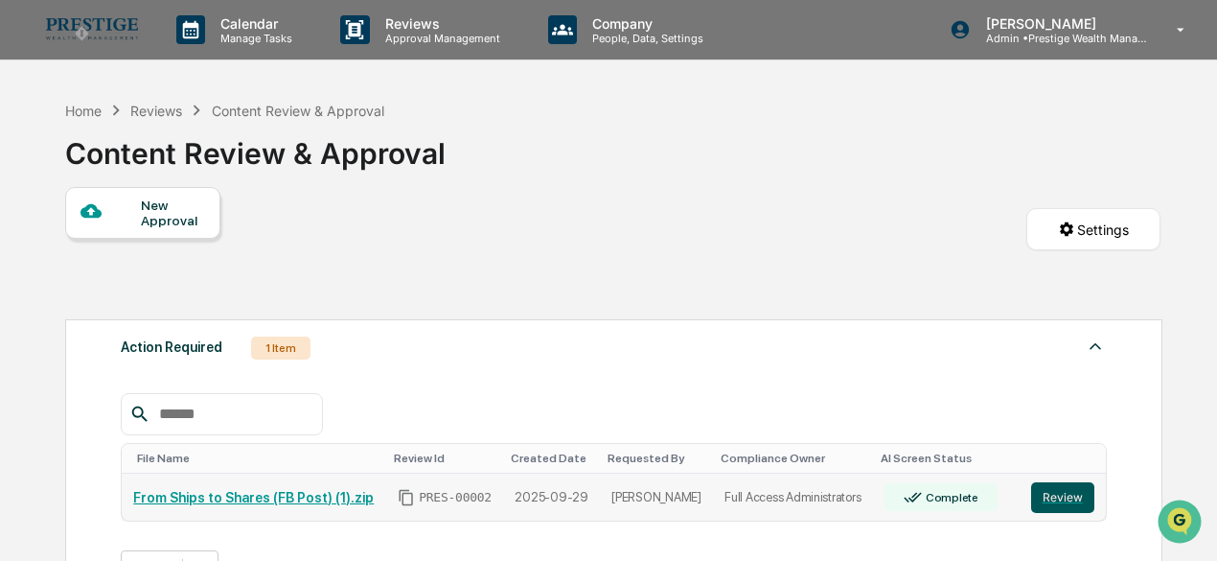
click at [1065, 509] on button "Review" at bounding box center [1062, 497] width 63 height 31
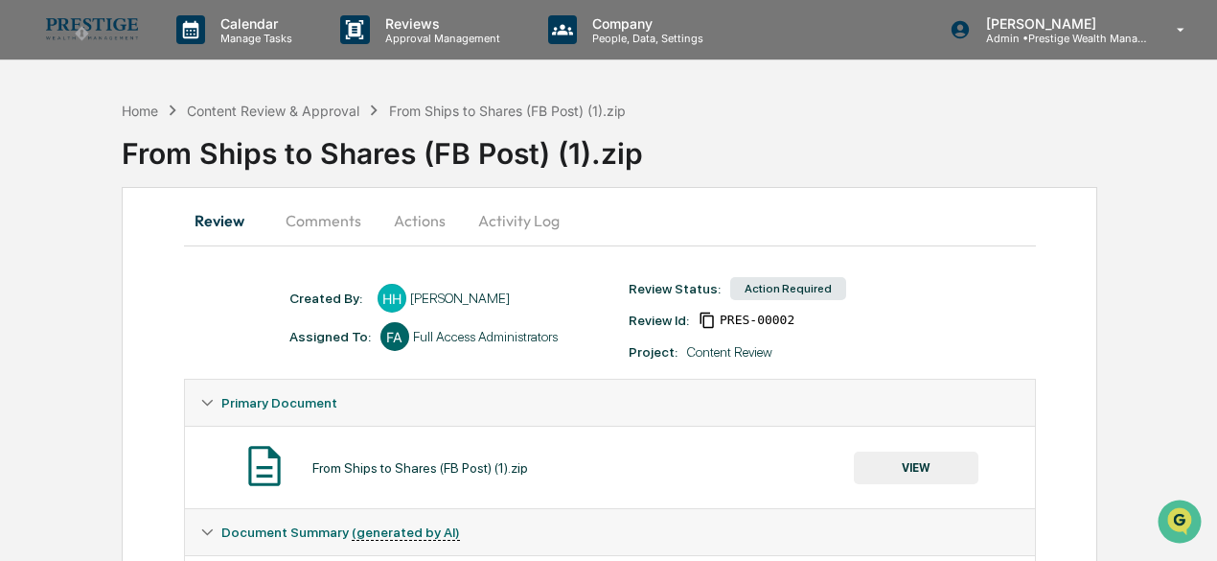
click at [395, 222] on button "Actions" at bounding box center [420, 220] width 86 height 46
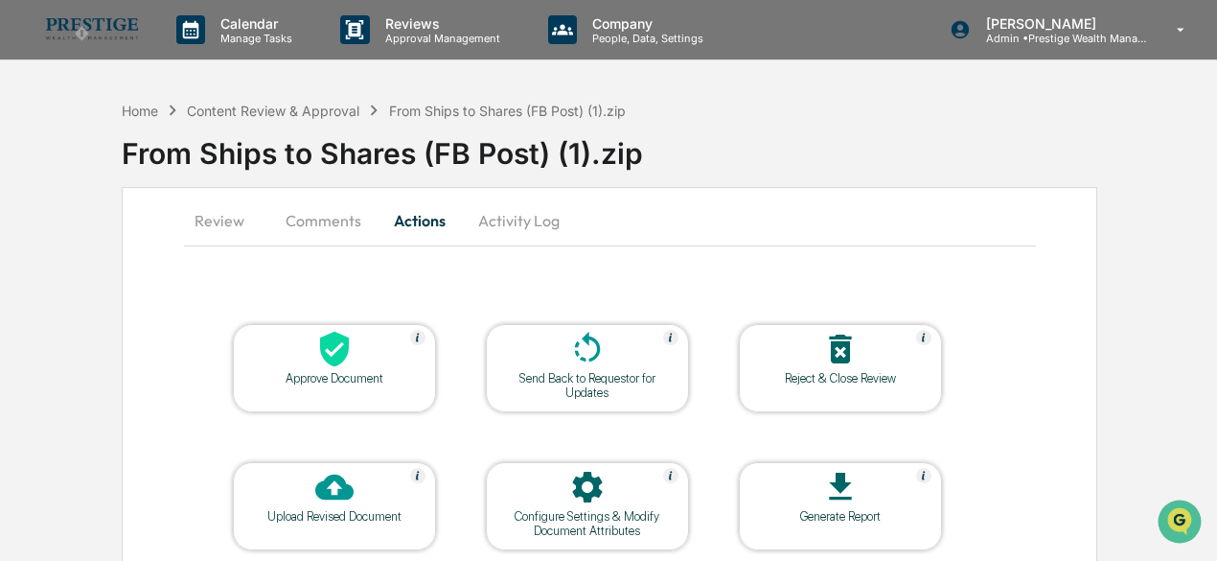
click at [328, 364] on icon at bounding box center [334, 349] width 38 height 38
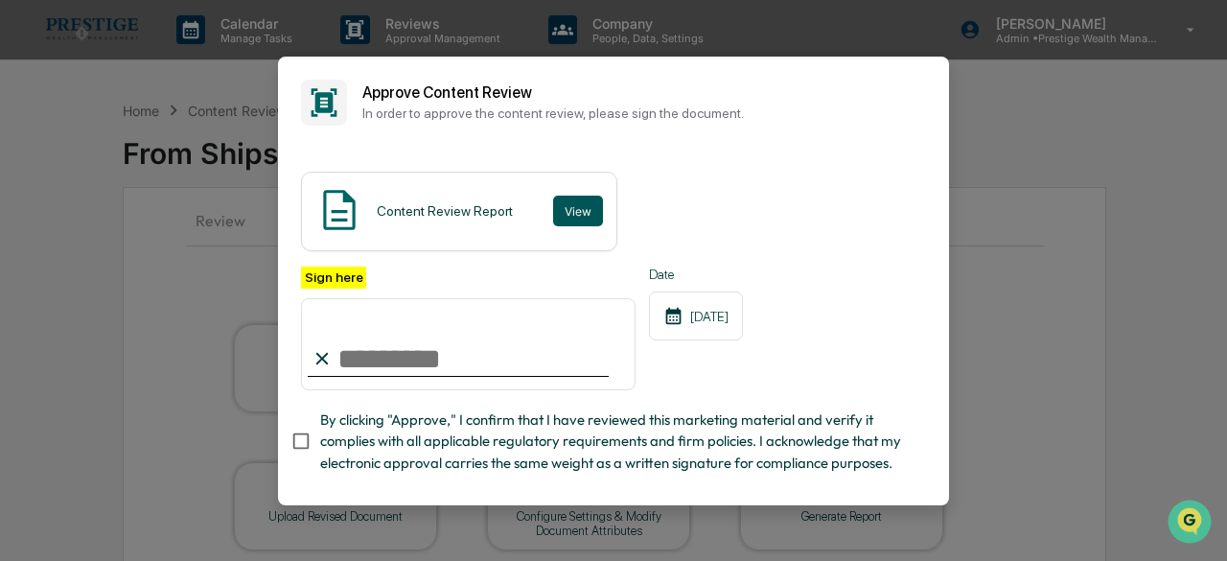
click at [566, 218] on button "View" at bounding box center [578, 210] width 50 height 31
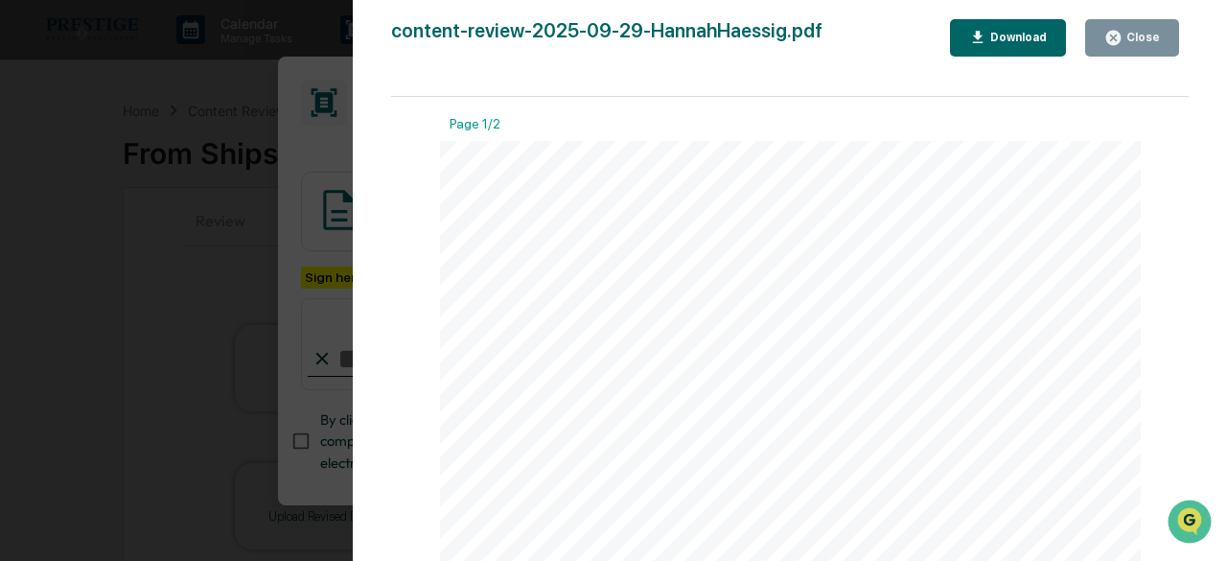
click at [1124, 50] on button "Close" at bounding box center [1132, 37] width 94 height 37
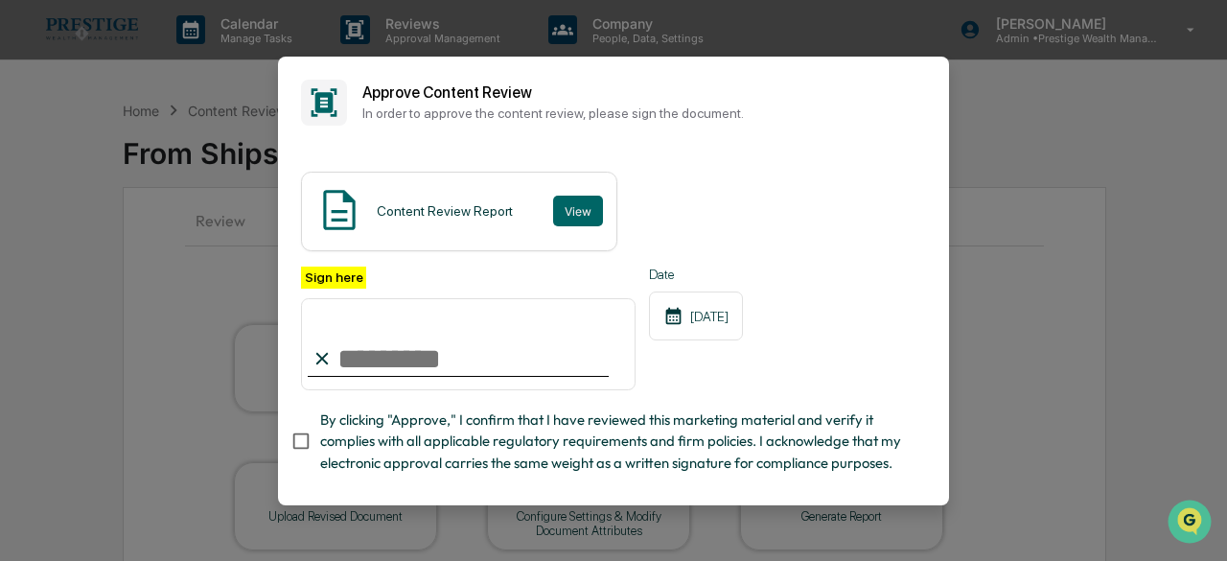
click at [485, 366] on input "Sign here" at bounding box center [468, 344] width 334 height 92
type input "**********"
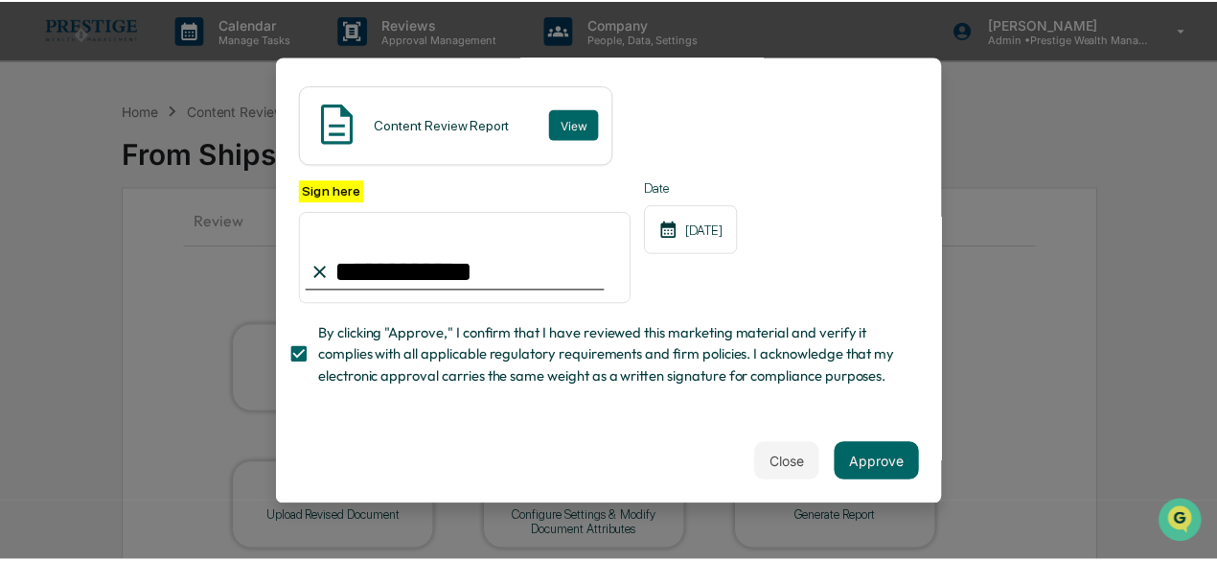
scroll to position [123, 0]
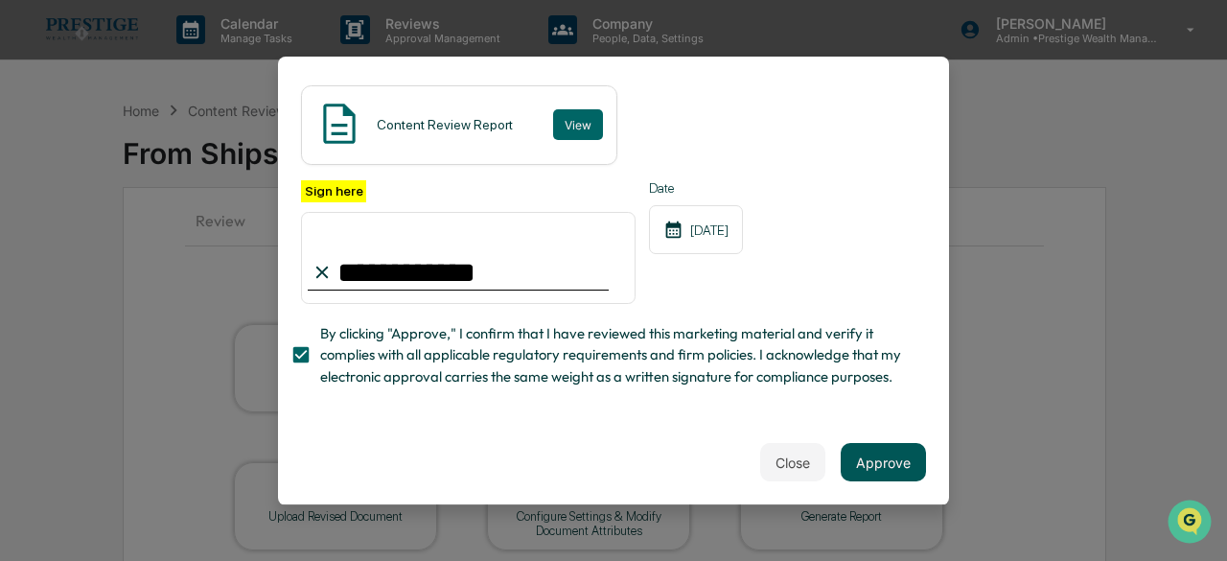
click at [880, 454] on button "Approve" at bounding box center [882, 462] width 85 height 38
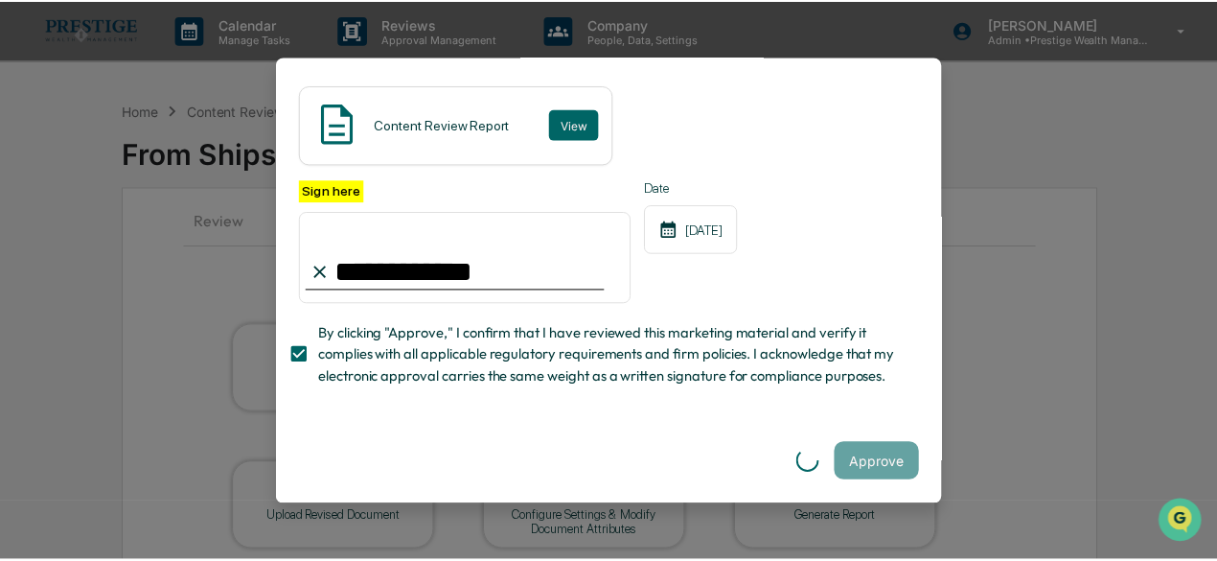
scroll to position [0, 0]
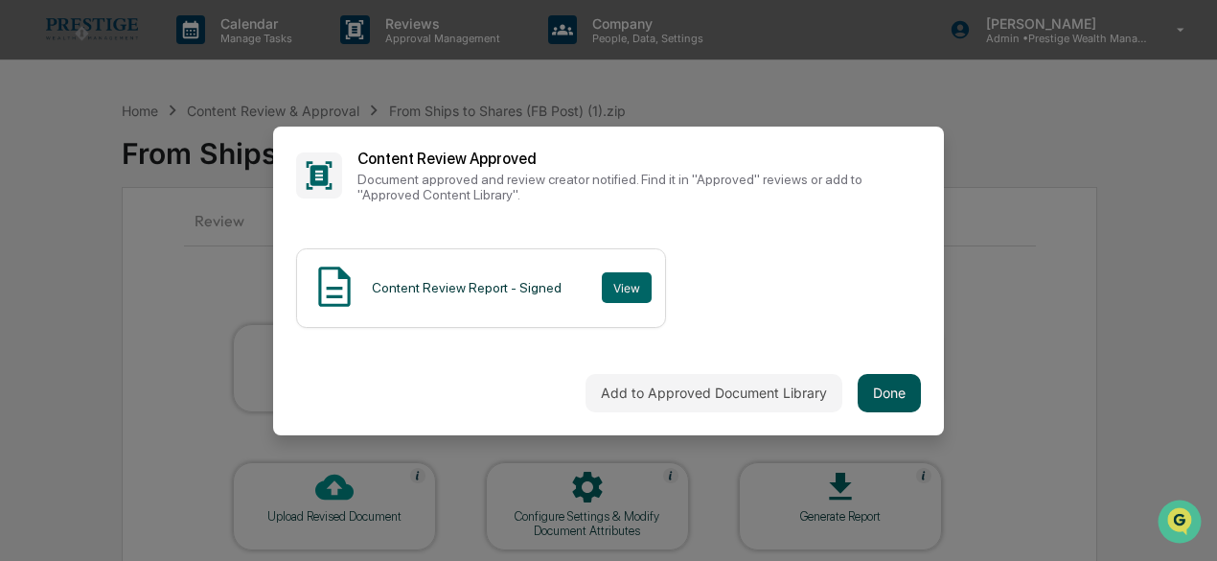
click at [859, 382] on button "Done" at bounding box center [889, 393] width 63 height 38
